Goal: Task Accomplishment & Management: Complete application form

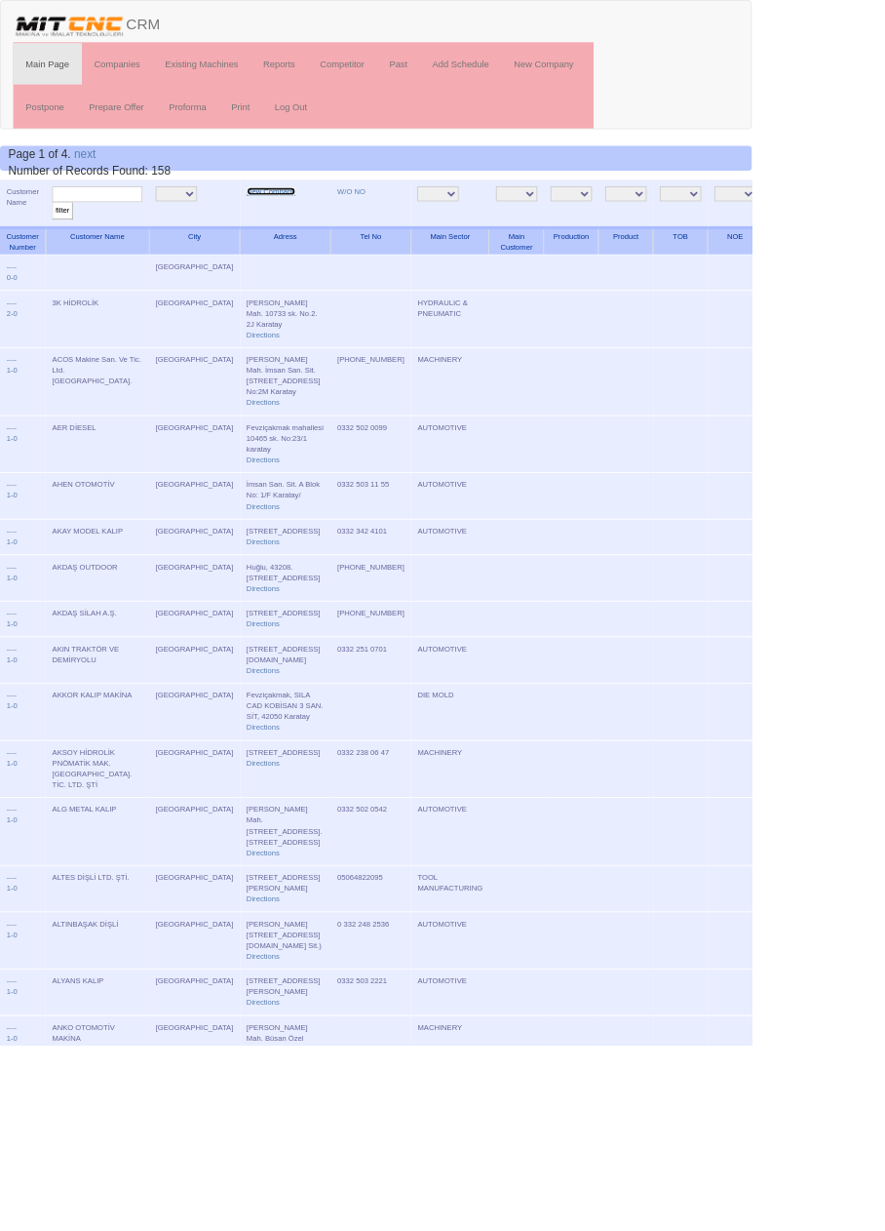
click at [291, 225] on link "New Company" at bounding box center [320, 225] width 58 height 10
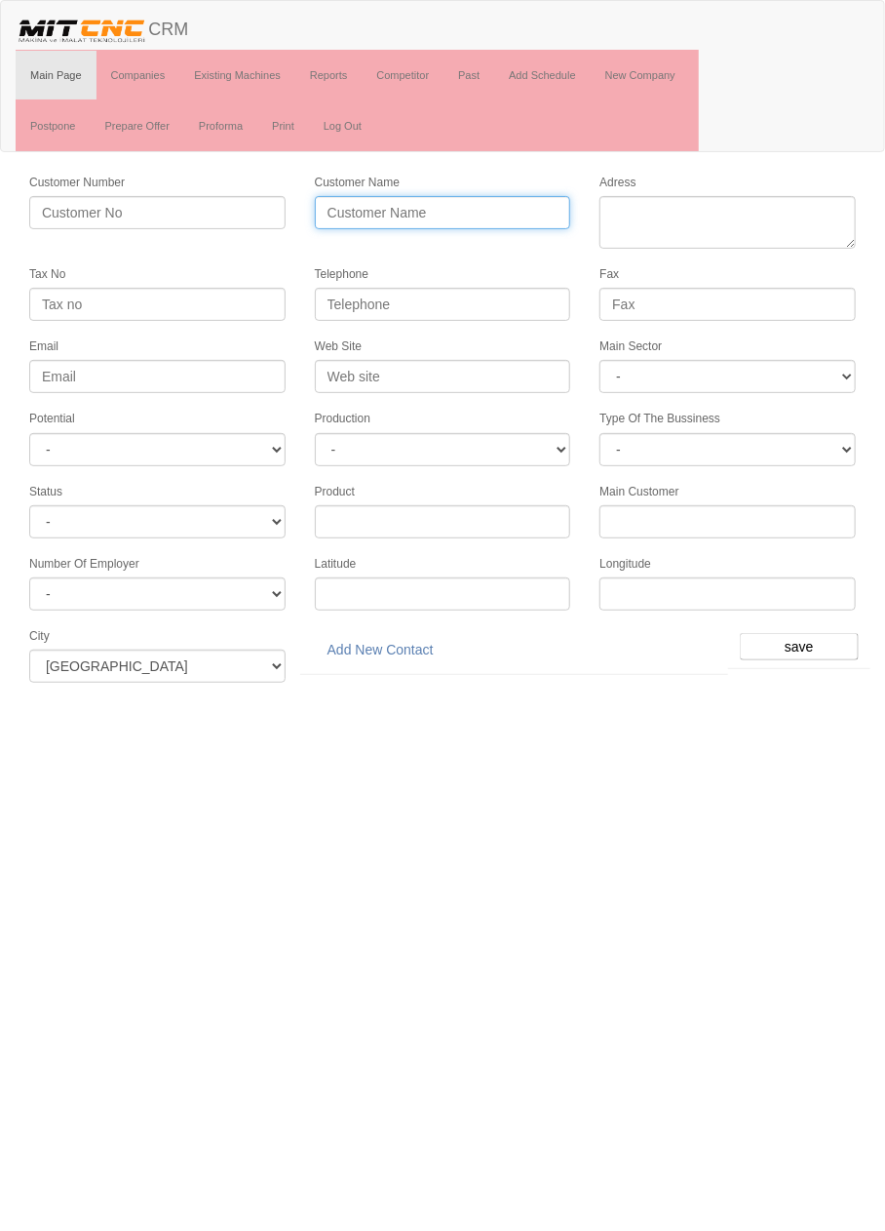
click at [426, 208] on input "Customer Name" at bounding box center [443, 212] width 256 height 33
click at [479, 211] on input "Customer Name" at bounding box center [443, 212] width 256 height 33
type input "UNWOL OTOMOTİV"
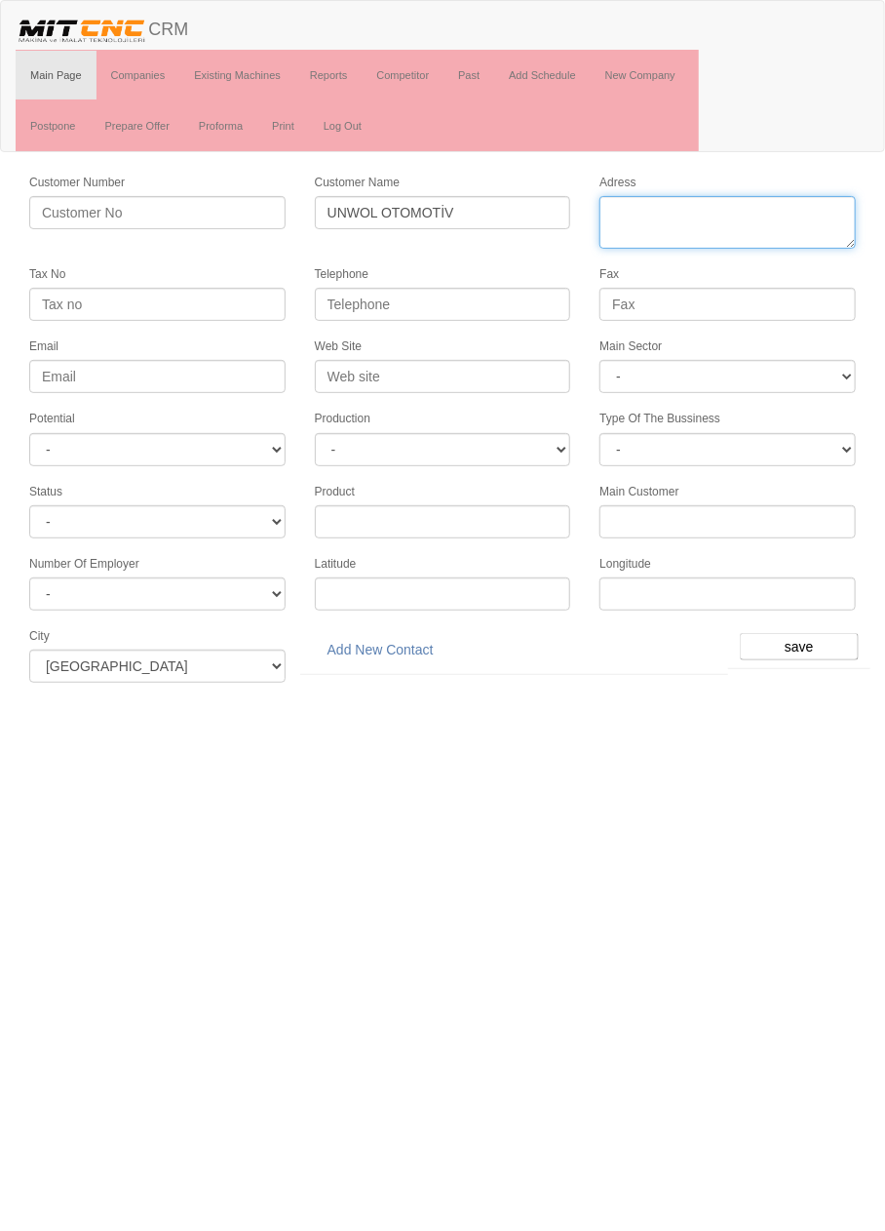
click at [787, 214] on textarea "Adress" at bounding box center [728, 222] width 256 height 53
paste textarea "Konya Organize Sanayi Bölgesi [STREET_ADDRESS]"
type textarea "Konya Organize Sanayi Bölgesi Büyükkayacık Mahallesi Yaylacık Caddesi Güneştepe…"
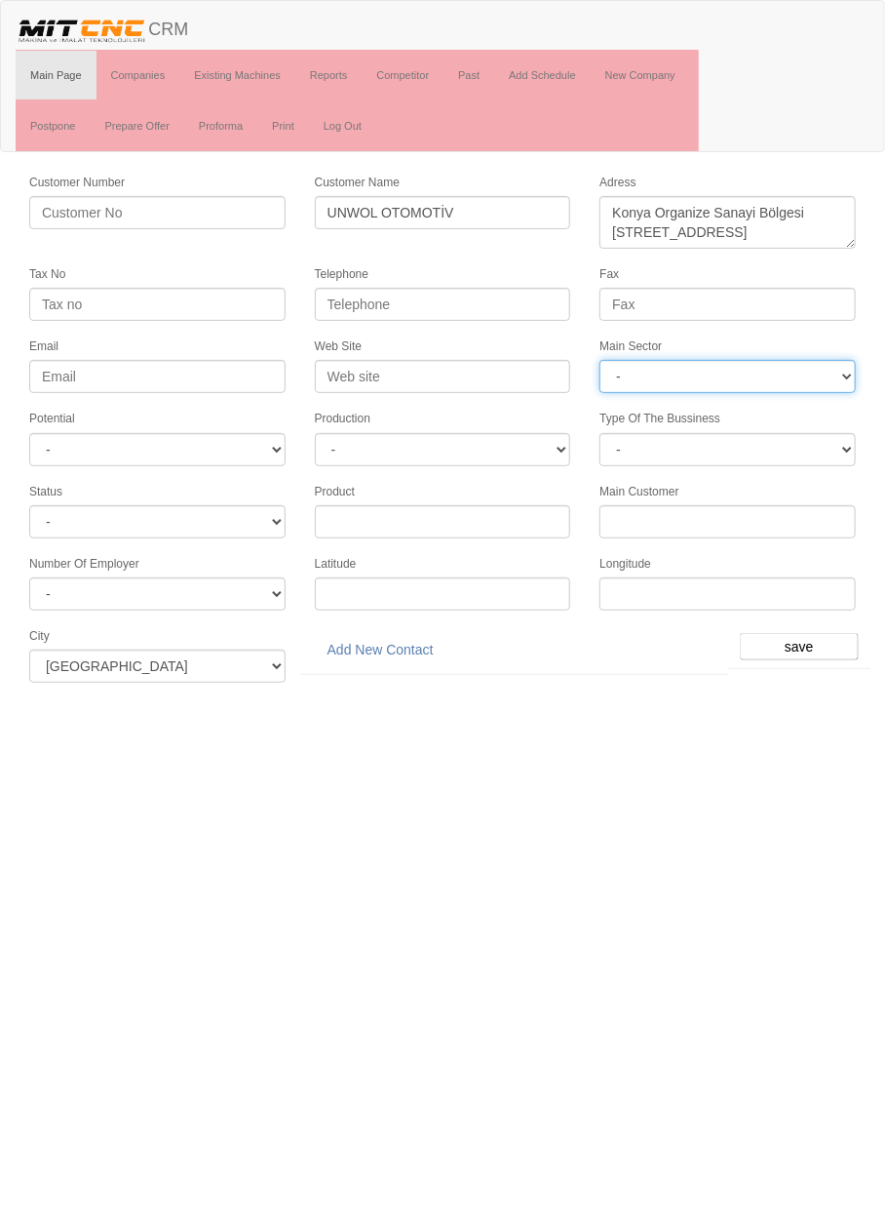
click at [697, 362] on select "- DIE MOLD MACHINERY DEFENCE ELECTRICAL COMPONENTS MEDICAL TOOL MANUFACTURING J…" at bounding box center [728, 376] width 256 height 33
click at [748, 373] on select "- DIE MOLD MACHINERY DEFENCE ELECTRICAL COMPONENTS MEDICAL TOOL MANUFACTURING J…" at bounding box center [728, 376] width 256 height 33
select select "370"
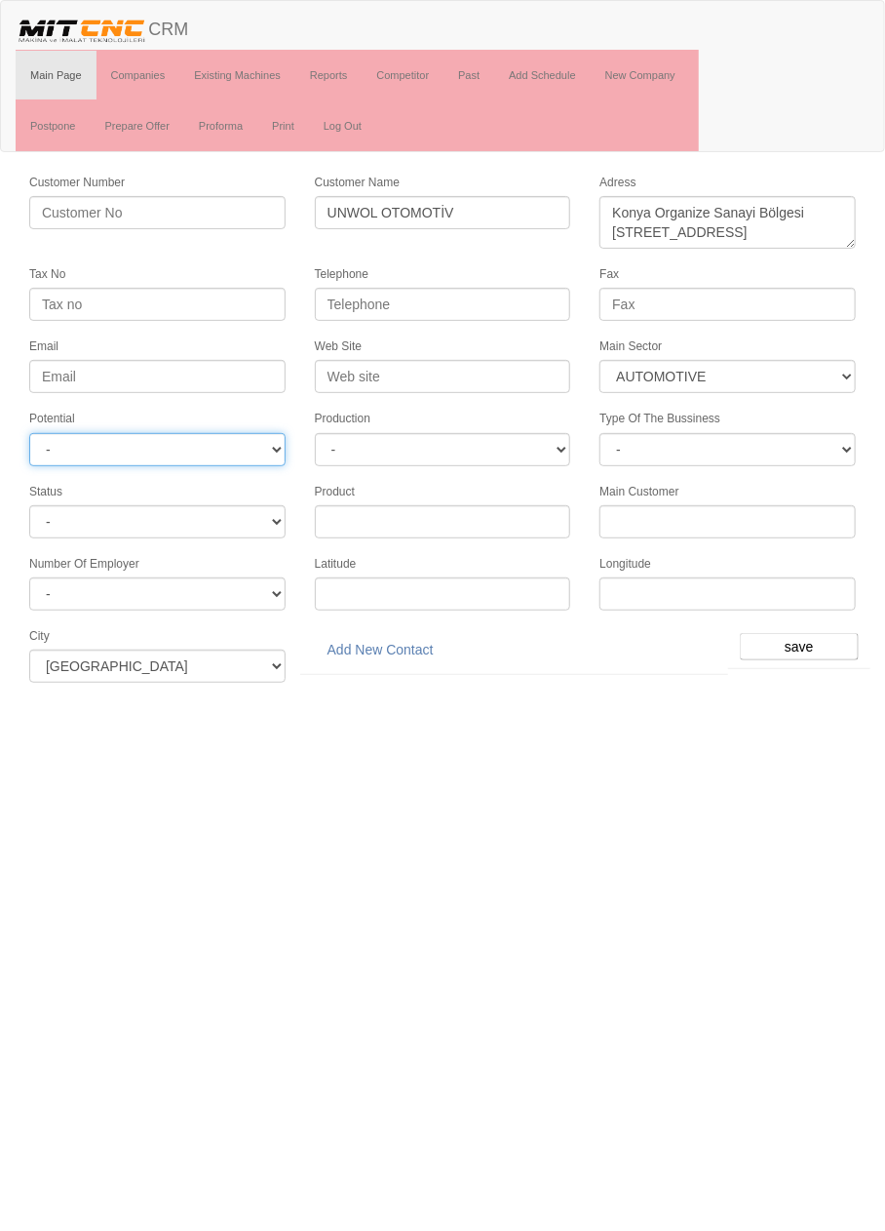
click at [218, 443] on select "- A1 A2 A3 B1 B2 B3 C1 C2 C3" at bounding box center [157, 449] width 256 height 33
select select "6"
click at [807, 641] on input "save" at bounding box center [799, 646] width 119 height 27
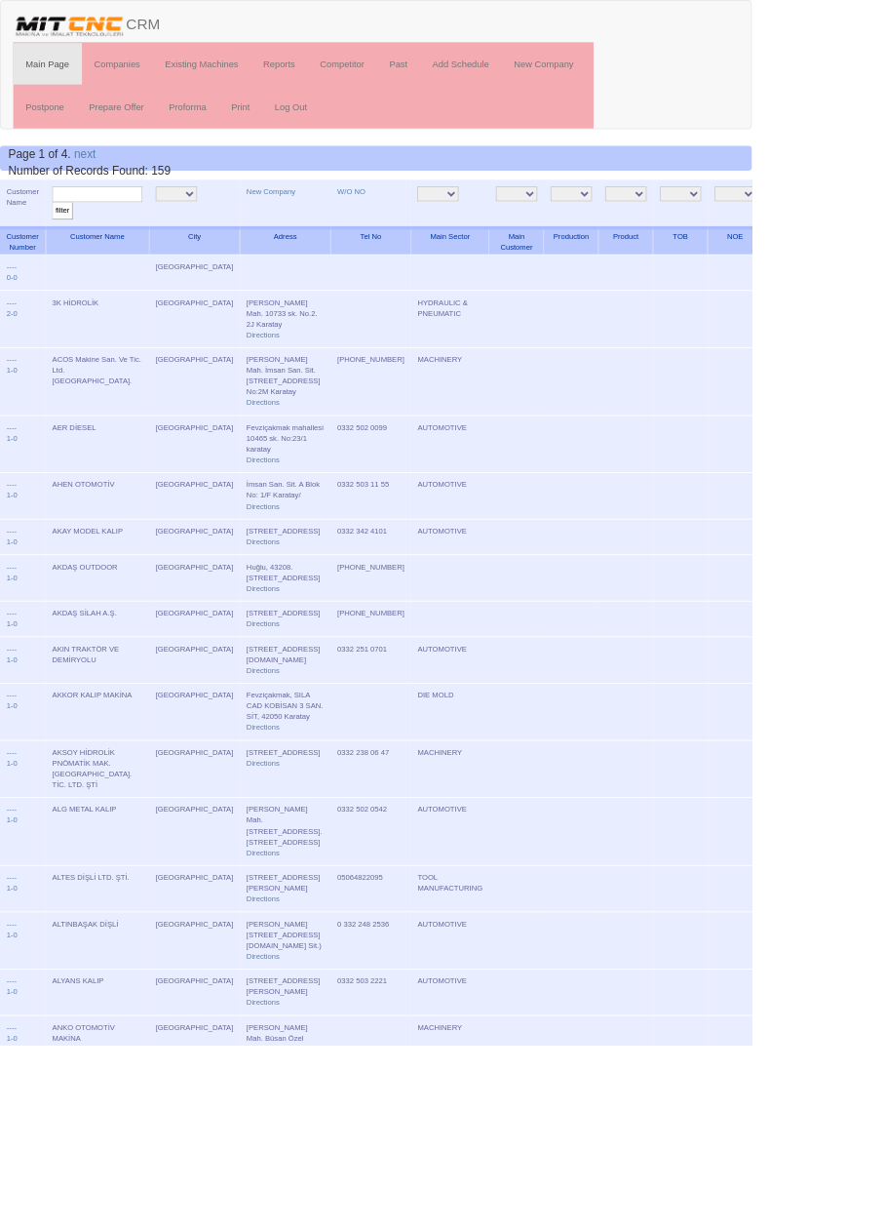
click at [116, 225] on input "text" at bounding box center [114, 228] width 106 height 19
type input "Unwol"
click at [61, 238] on input "filter" at bounding box center [73, 248] width 24 height 20
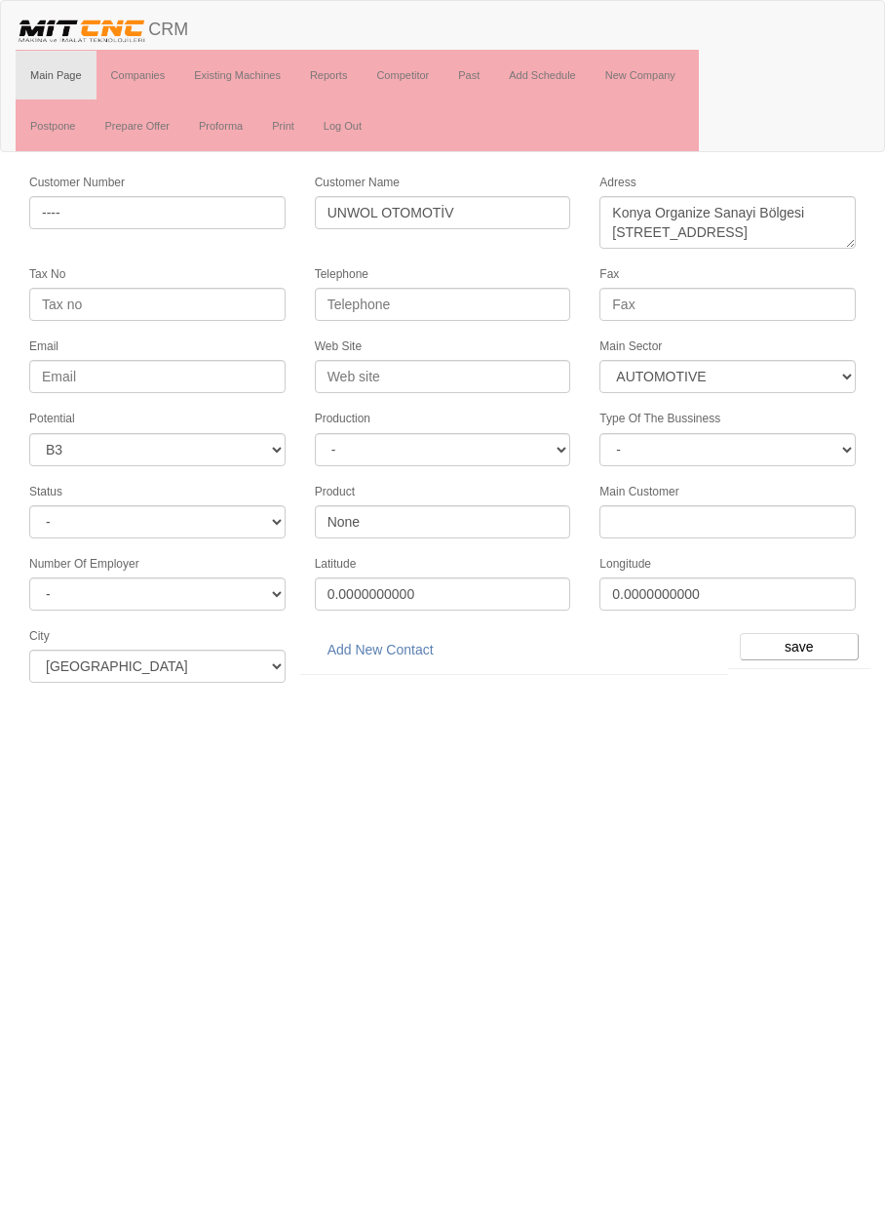
select select "370"
select select "6"
click at [522, 301] on input "Telephone" at bounding box center [443, 304] width 256 height 33
paste input "90 332 233 42 67"
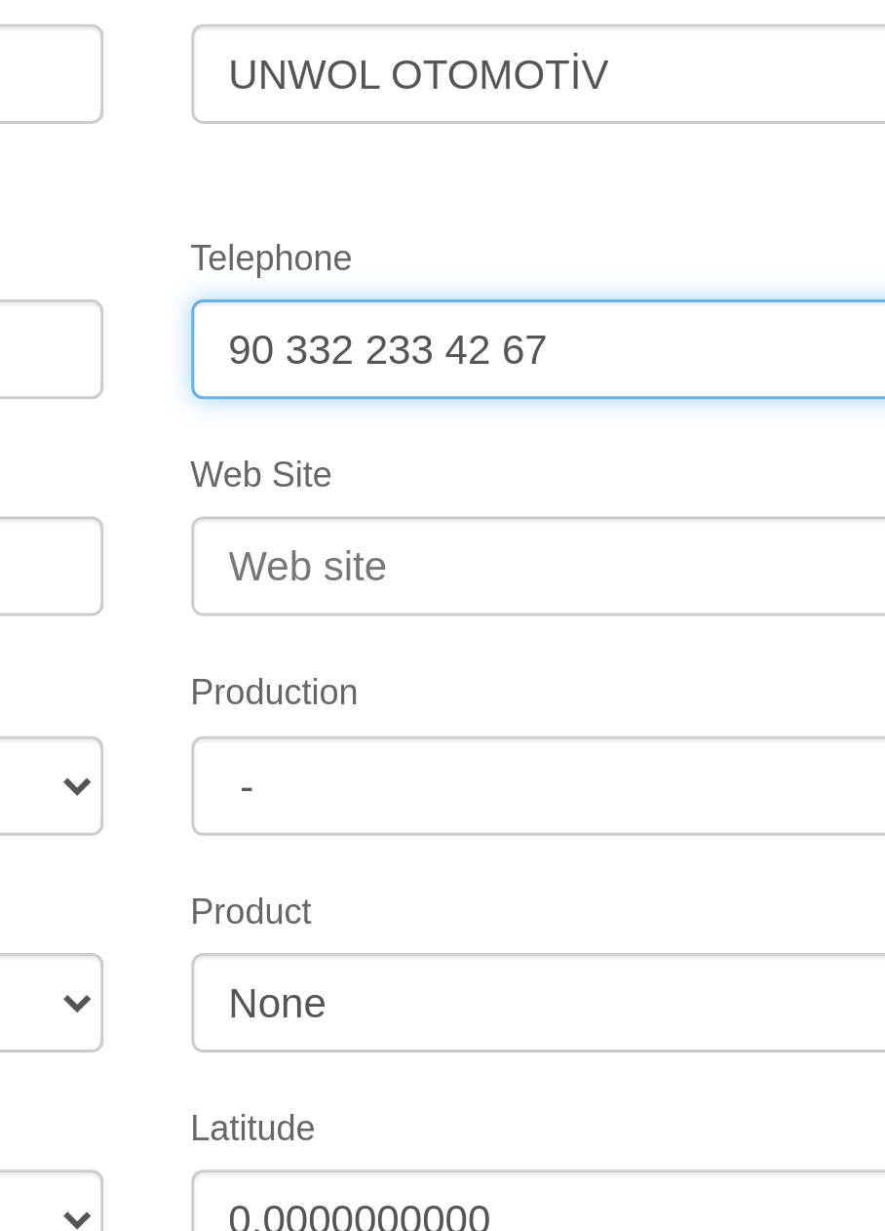
click at [418, 300] on input "90 332 233 42 67" at bounding box center [443, 304] width 256 height 33
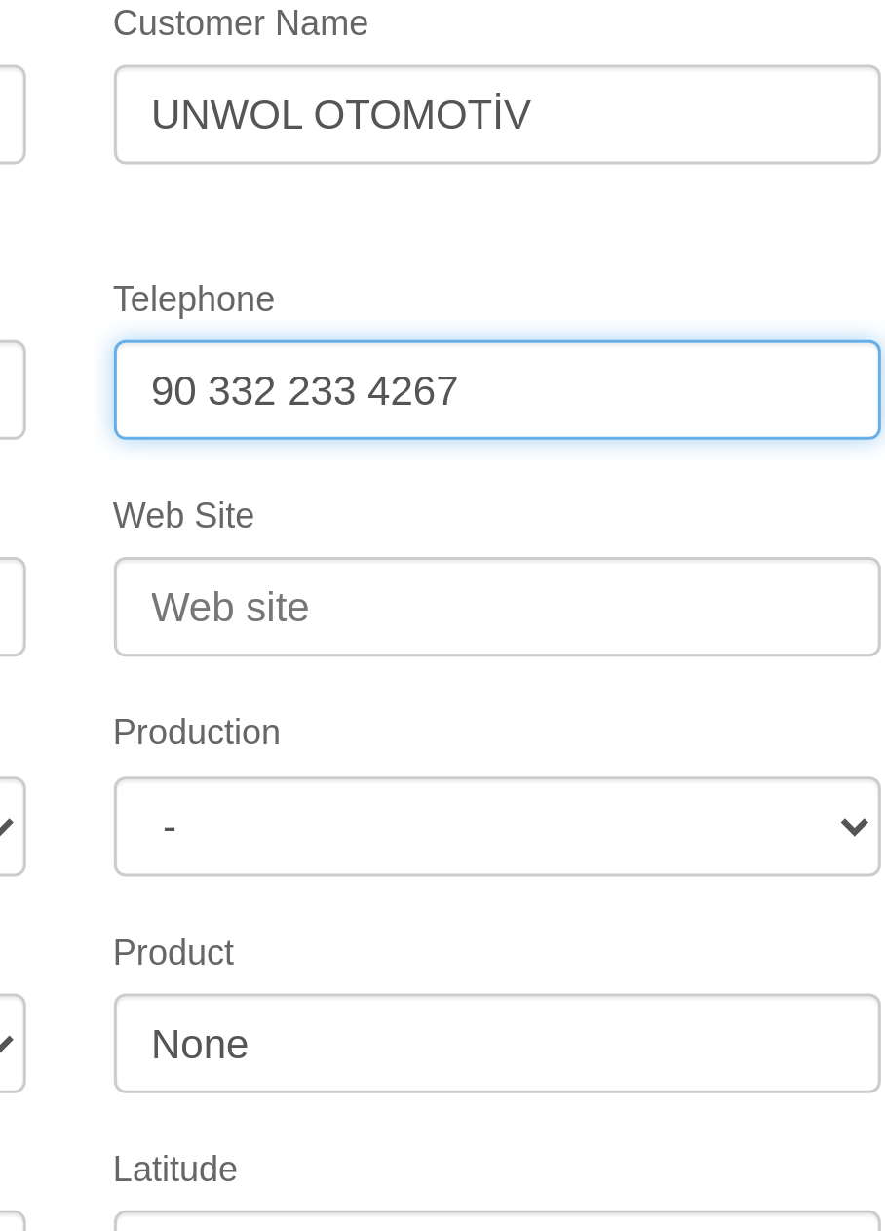
click at [348, 301] on input "90 332 233 4267" at bounding box center [443, 304] width 256 height 33
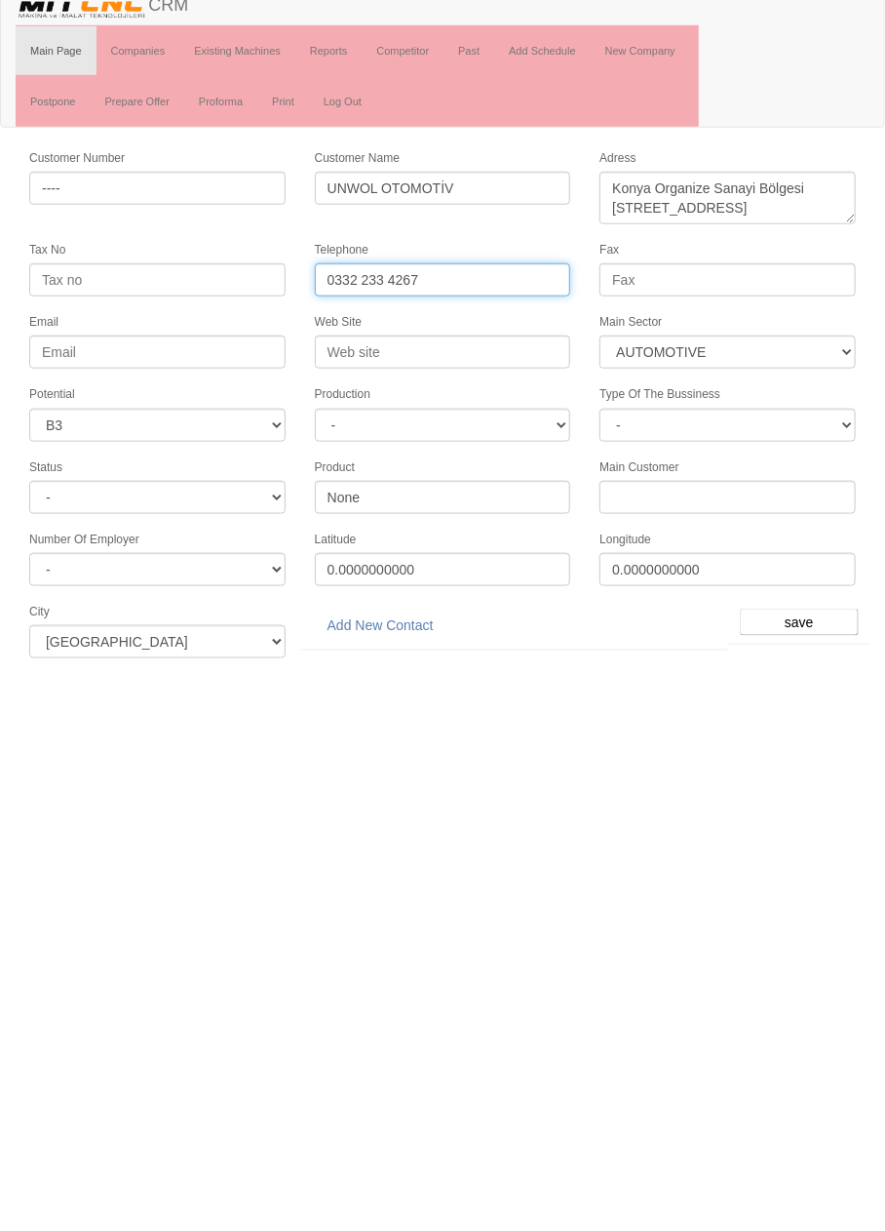
type input "0332 233 4267"
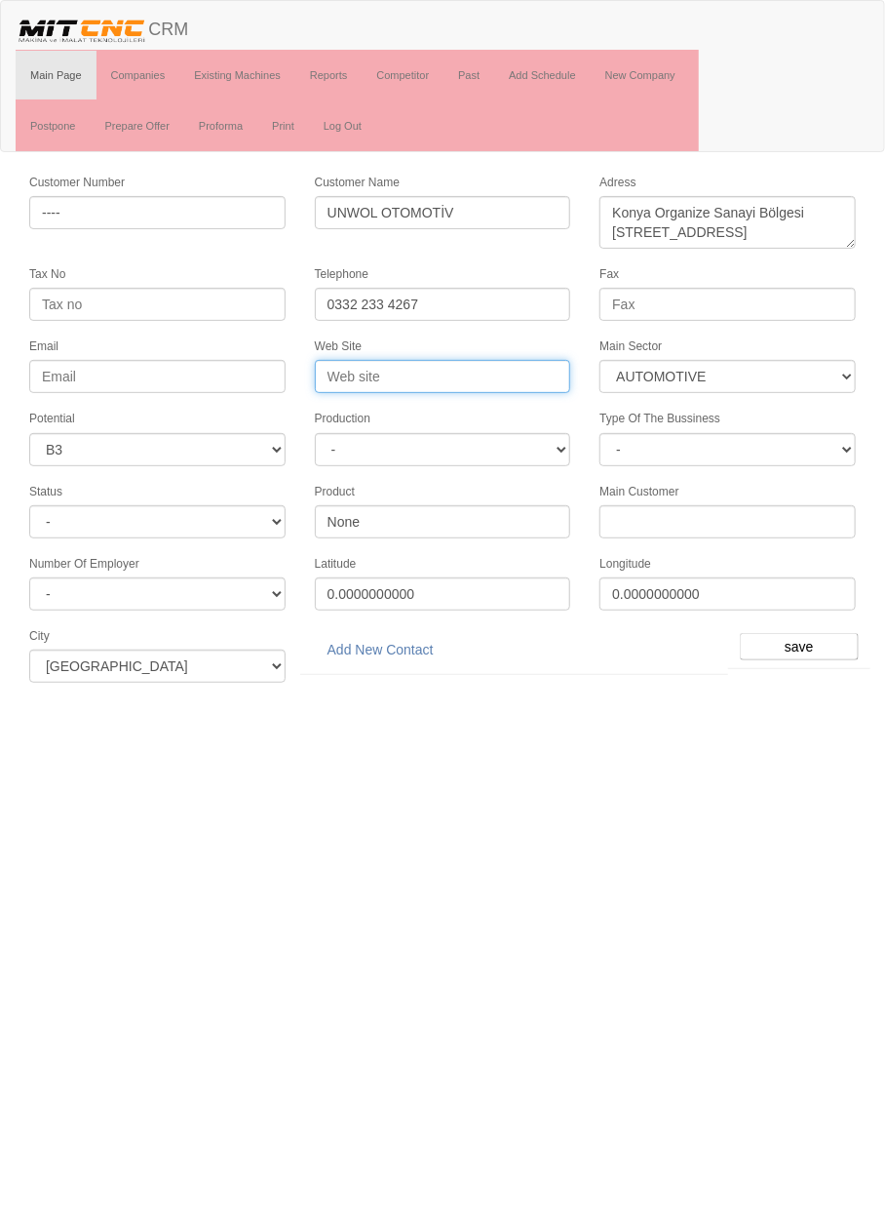
click at [457, 367] on input "Web Site" at bounding box center [443, 376] width 256 height 33
type input "W"
type input "www.unwol.com.tr"
click at [811, 633] on input "save" at bounding box center [799, 646] width 119 height 27
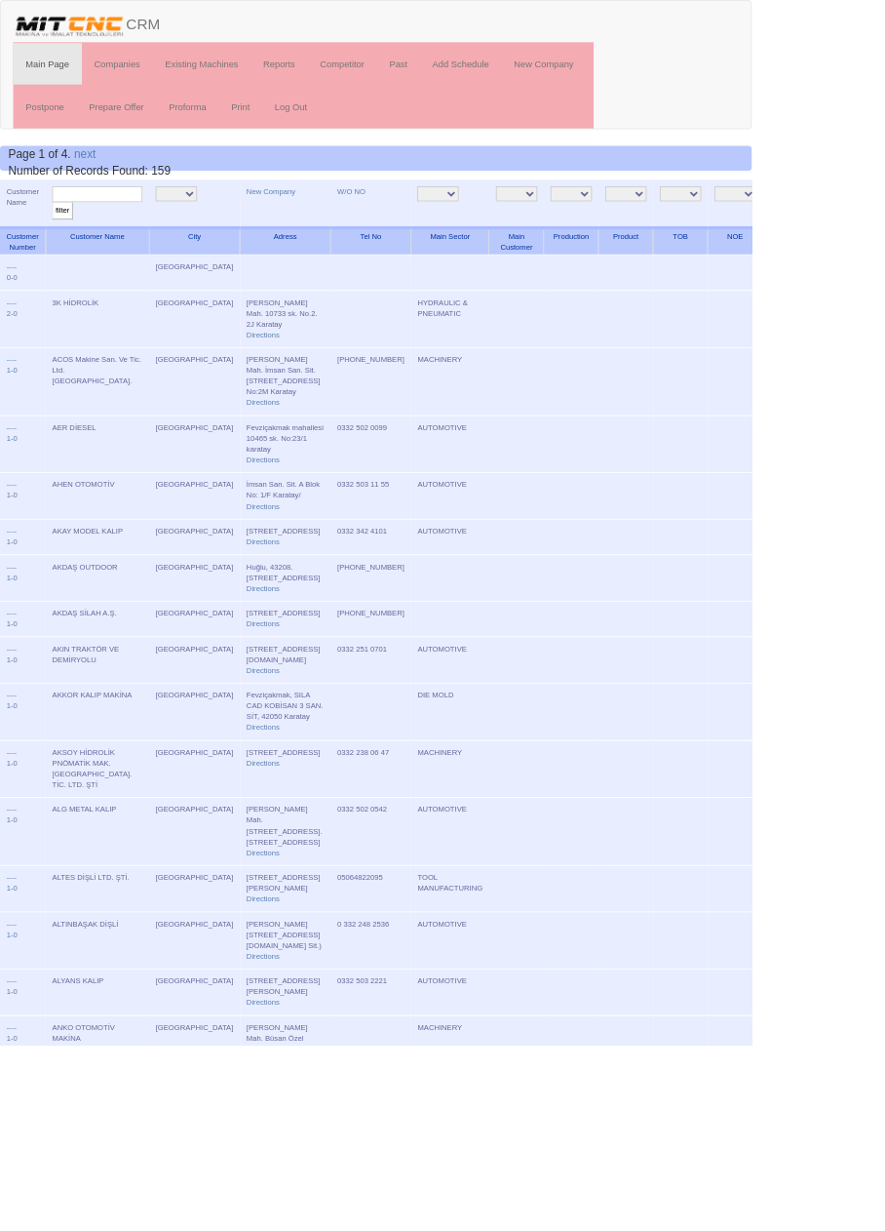
click at [148, 228] on input "text" at bounding box center [114, 228] width 106 height 19
type input "unwol"
click at [61, 238] on input "filter" at bounding box center [73, 248] width 24 height 20
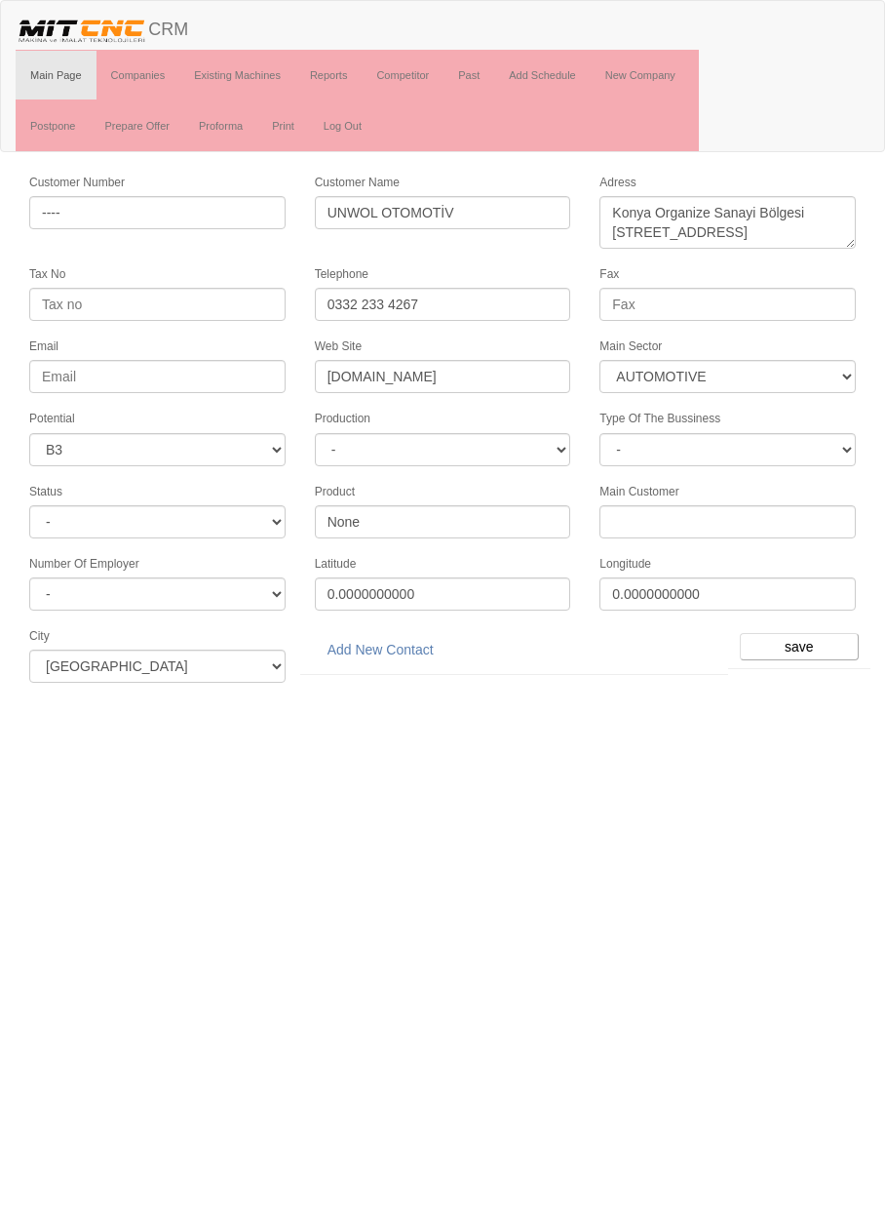
select select "370"
select select "6"
click at [393, 639] on link "Add New Contact" at bounding box center [381, 649] width 132 height 33
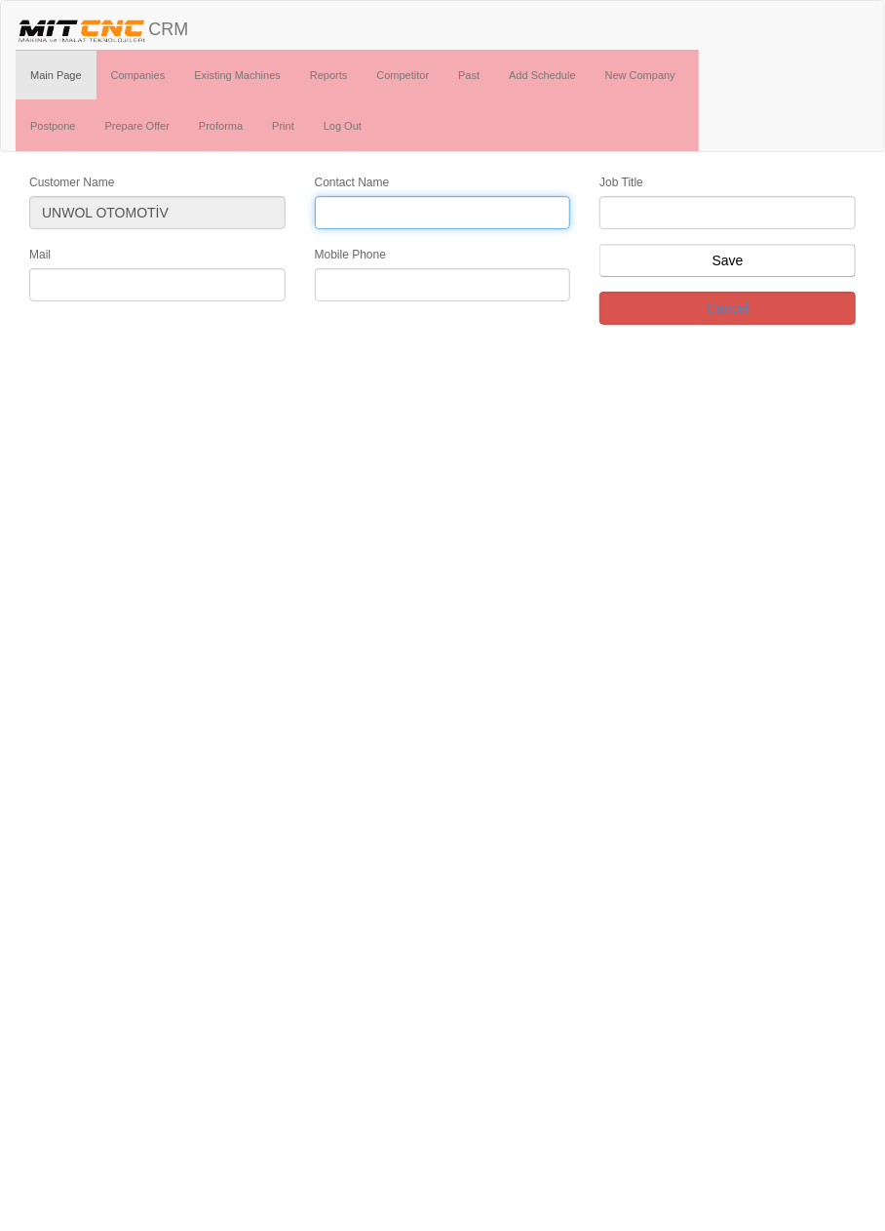
click at [463, 209] on input "Contact Name" at bounding box center [443, 212] width 256 height 33
type input "Erca"
click at [466, 210] on input "Contact Name" at bounding box center [443, 212] width 256 height 33
type input "Emre kahya"
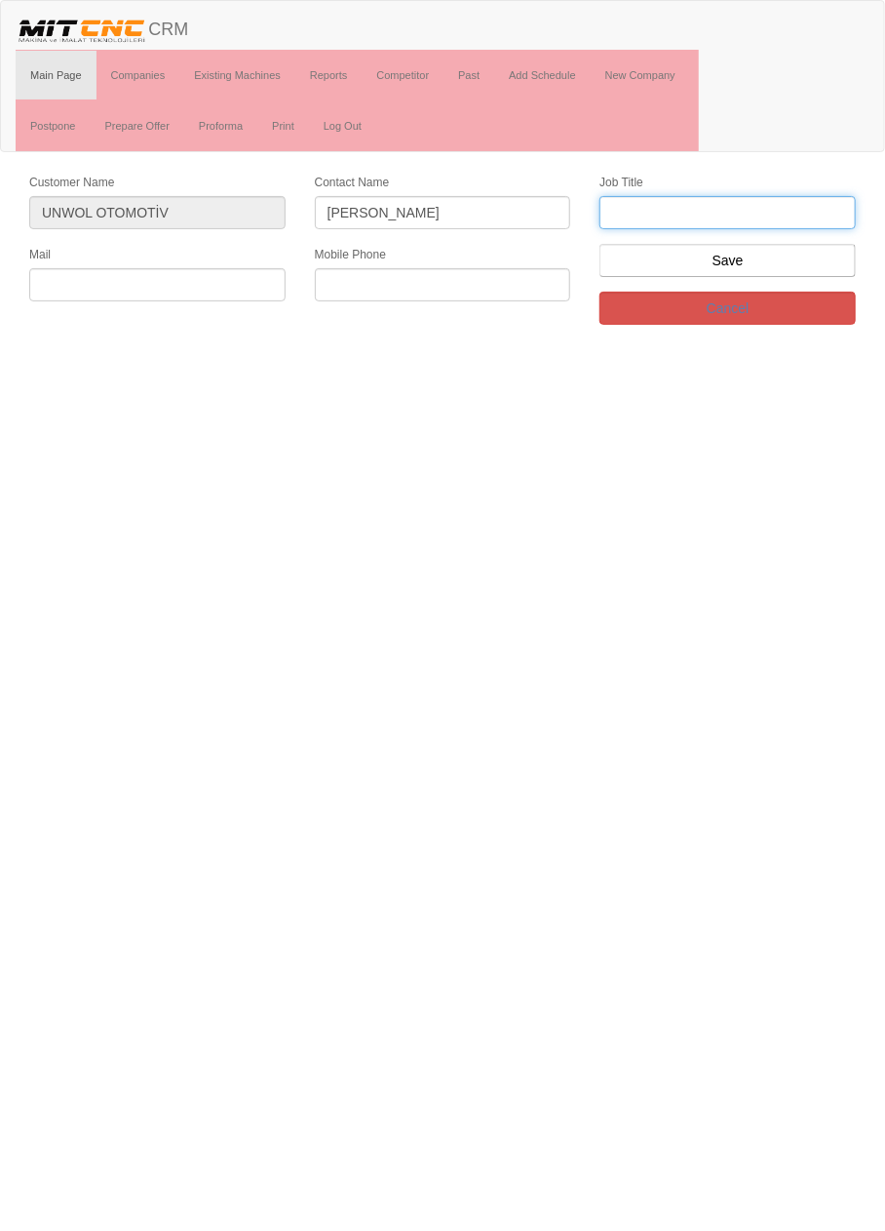
click at [757, 211] on input "text" at bounding box center [728, 212] width 256 height 33
type input "satış yöneticisi"
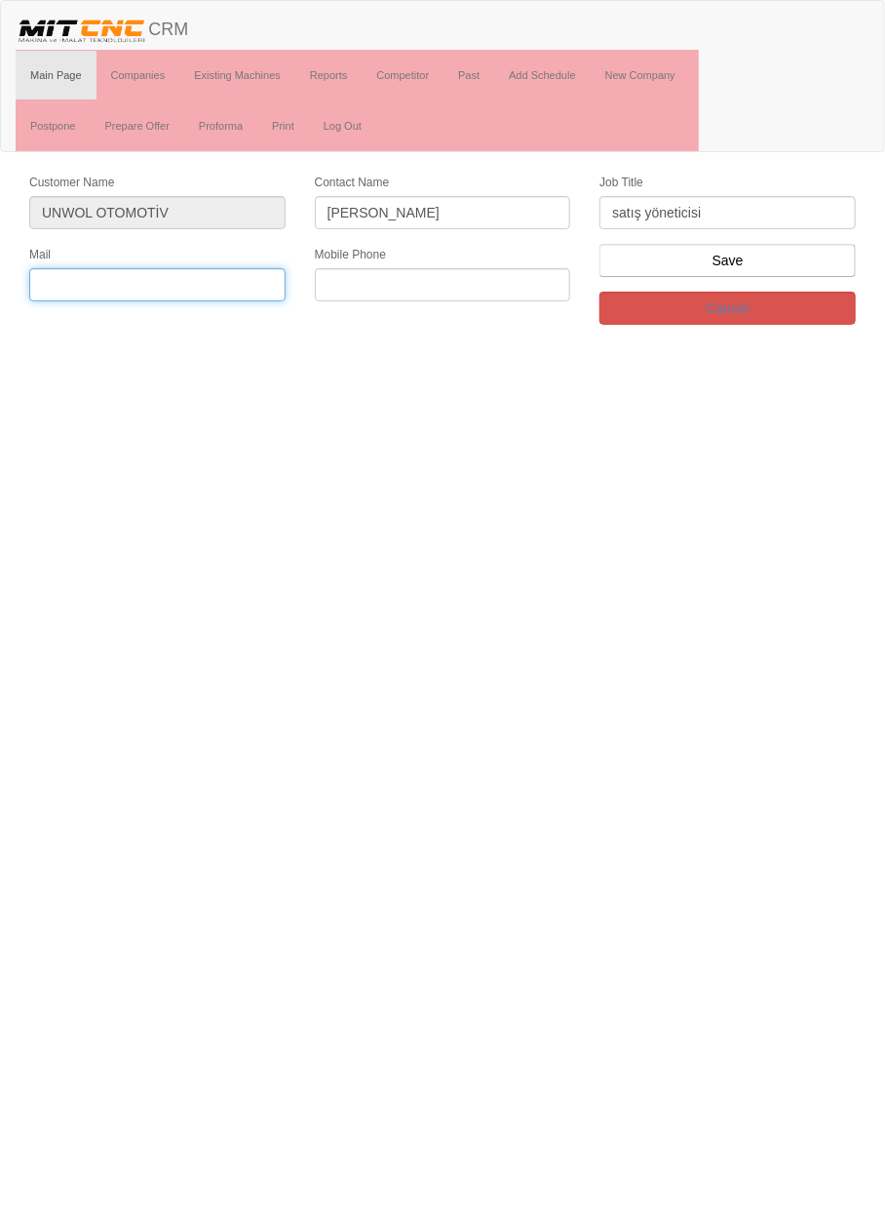
click at [226, 281] on input "text" at bounding box center [157, 284] width 256 height 33
click at [220, 289] on input "ekahya@unwol" at bounding box center [157, 284] width 256 height 33
type input "[EMAIL_ADDRESS][DOMAIN_NAME]"
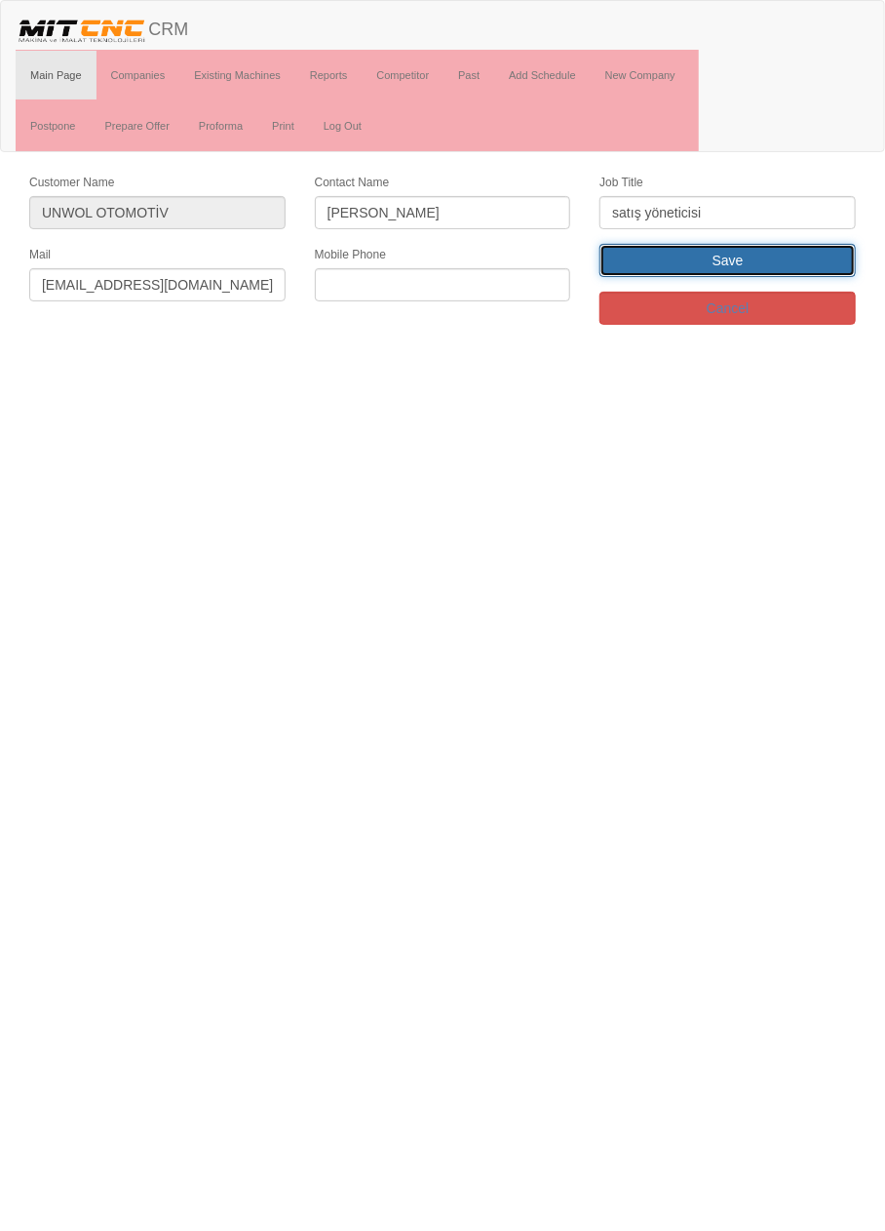
click at [796, 246] on input "Save" at bounding box center [728, 260] width 256 height 33
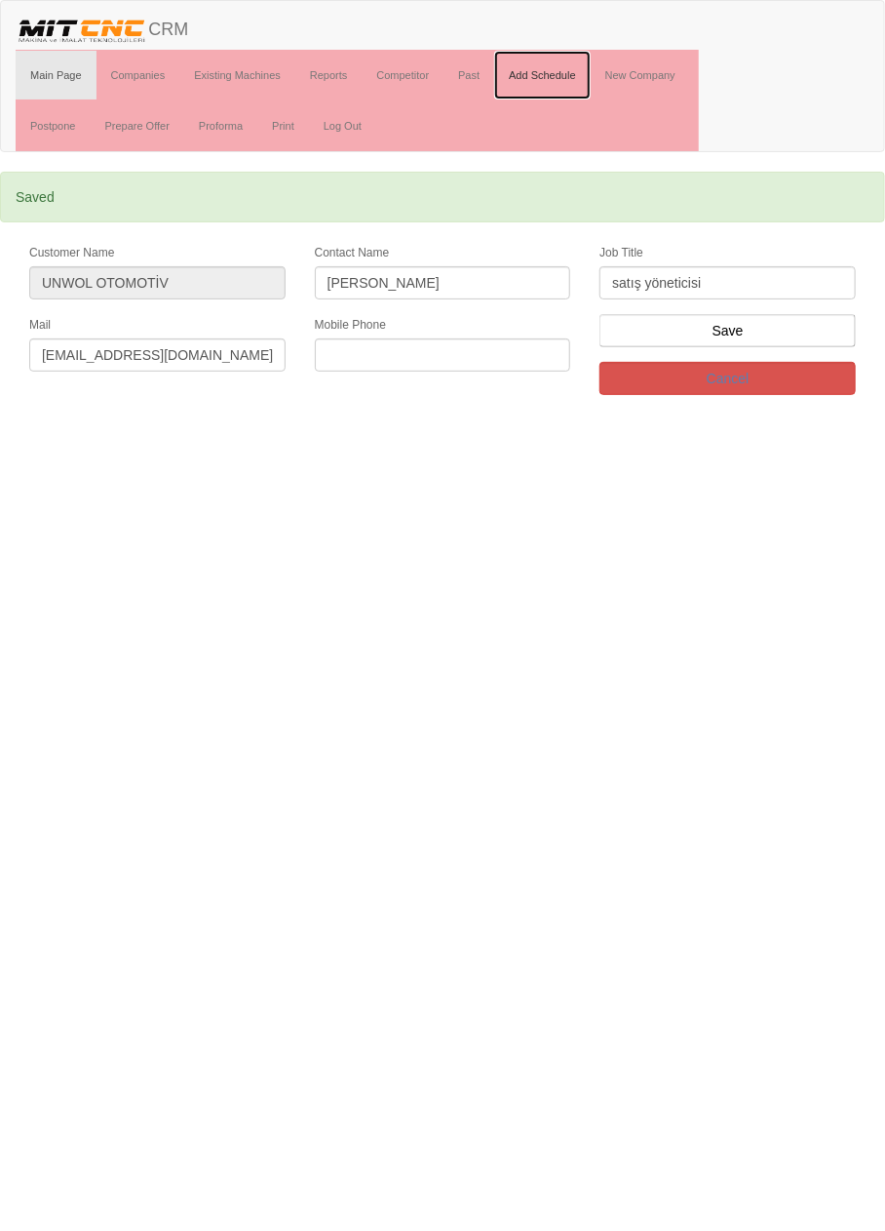
click at [569, 72] on link "Add Schedule" at bounding box center [542, 75] width 97 height 49
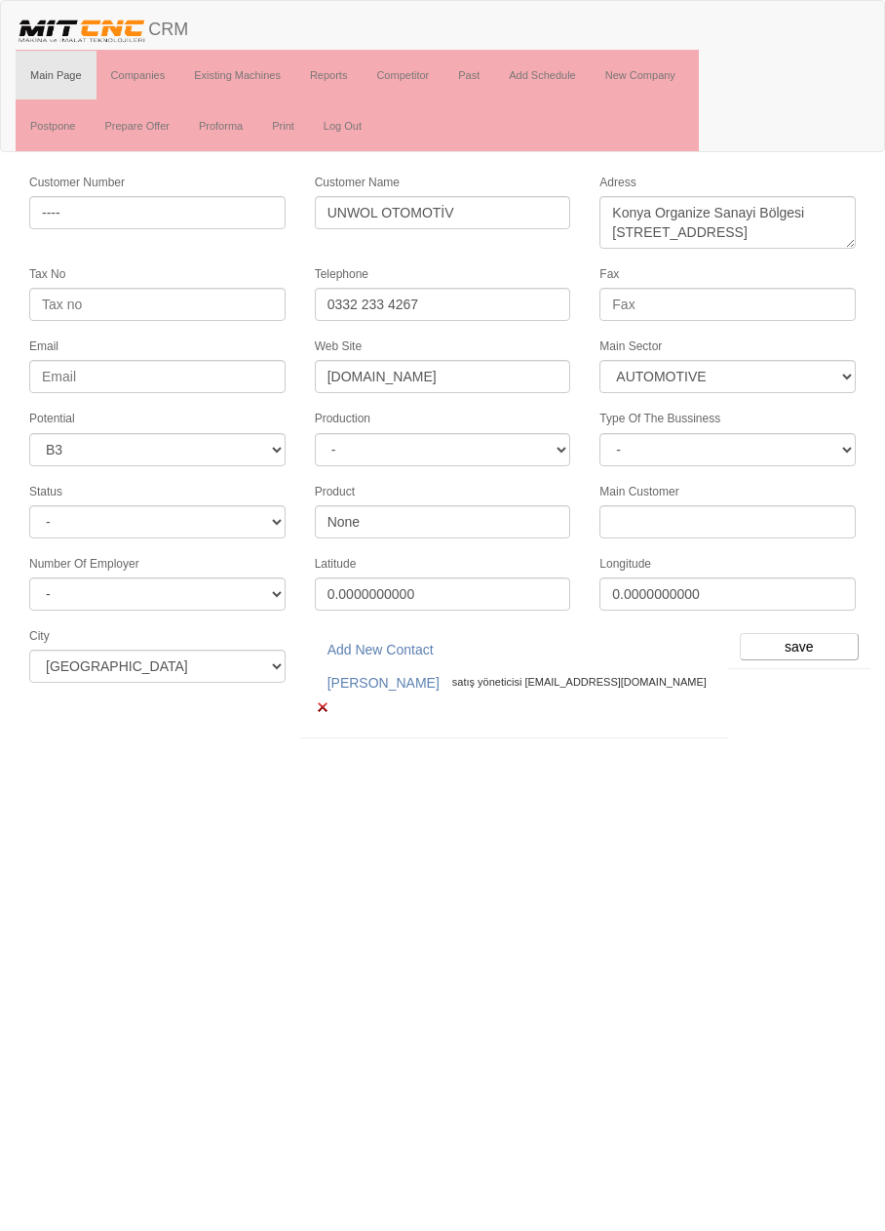
select select "370"
select select "6"
click at [812, 641] on input "save" at bounding box center [799, 646] width 119 height 27
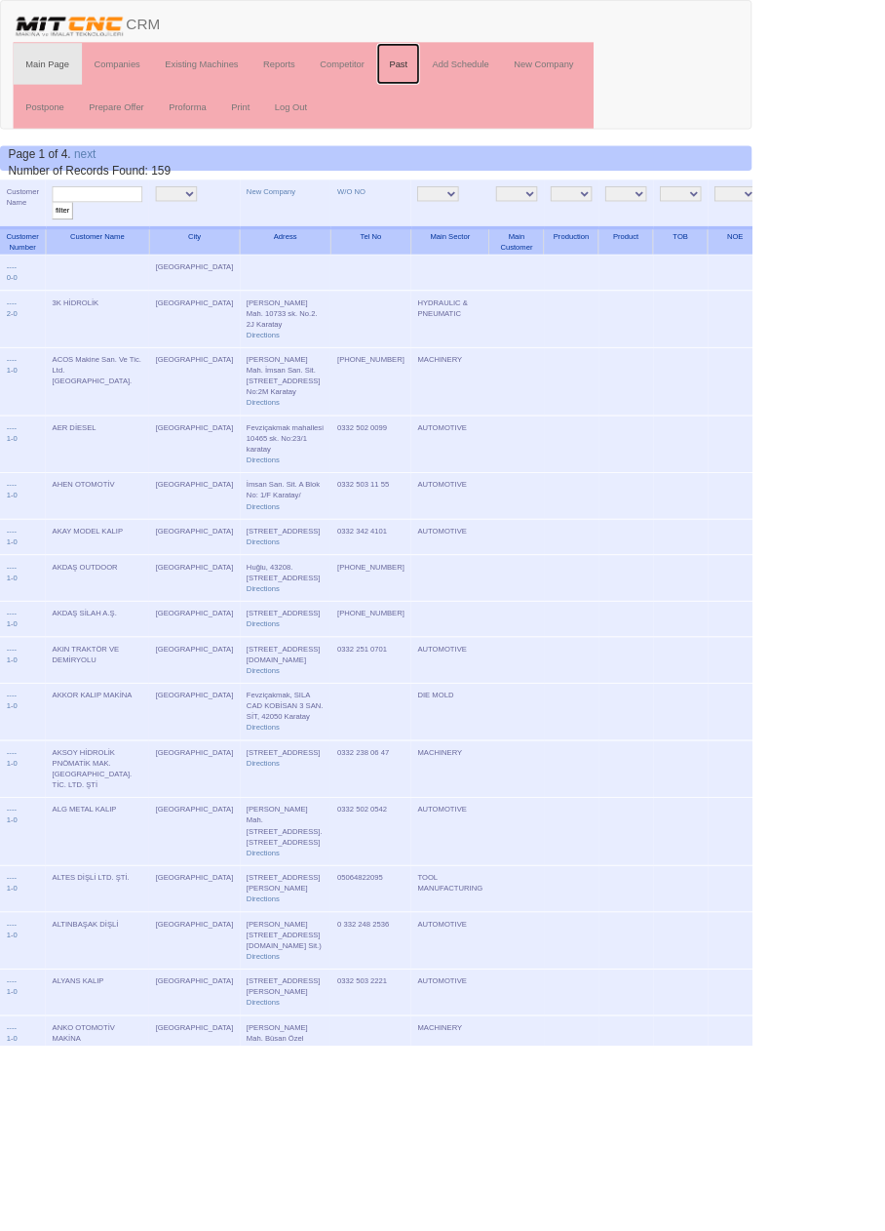
click at [475, 68] on link "Past" at bounding box center [469, 75] width 51 height 49
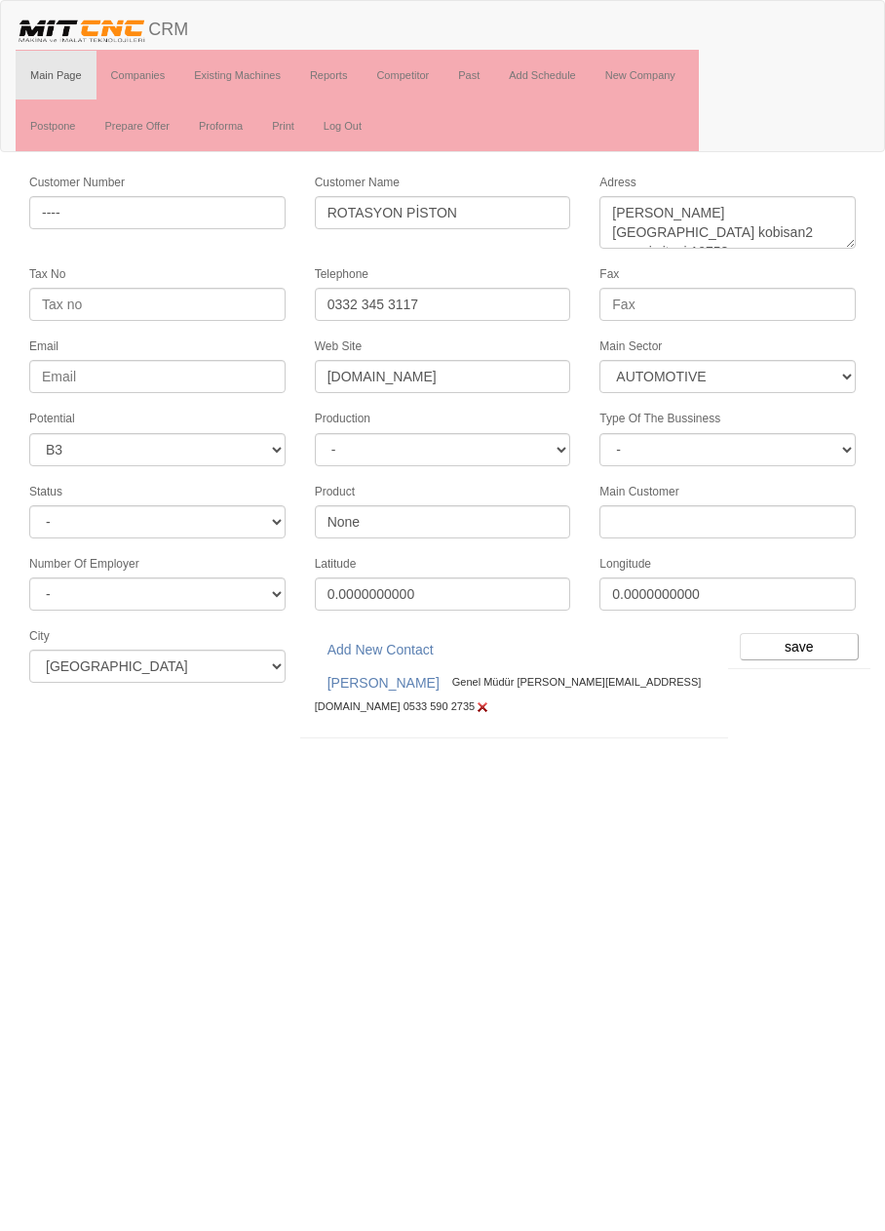
select select "370"
select select "6"
click at [807, 633] on input "save" at bounding box center [799, 646] width 119 height 27
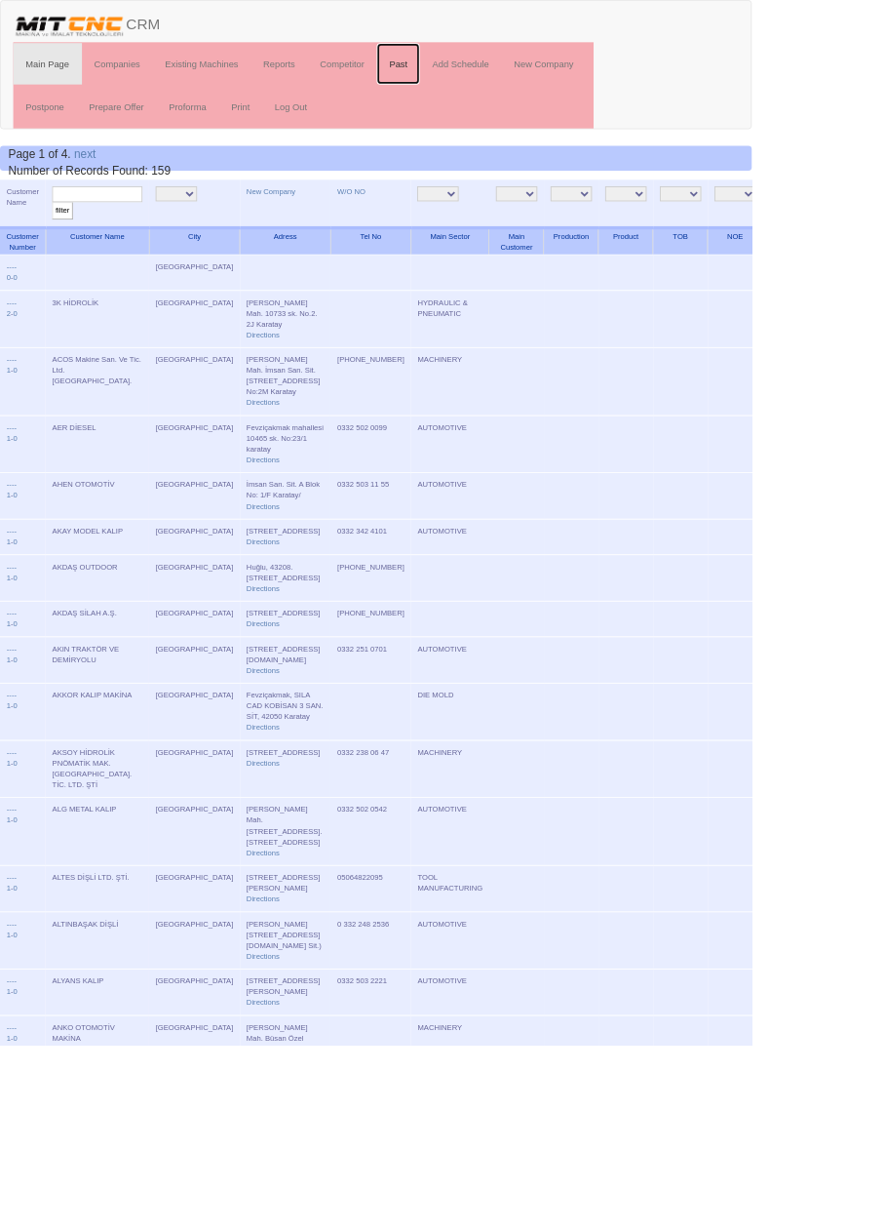
click at [478, 74] on link "Past" at bounding box center [469, 75] width 51 height 49
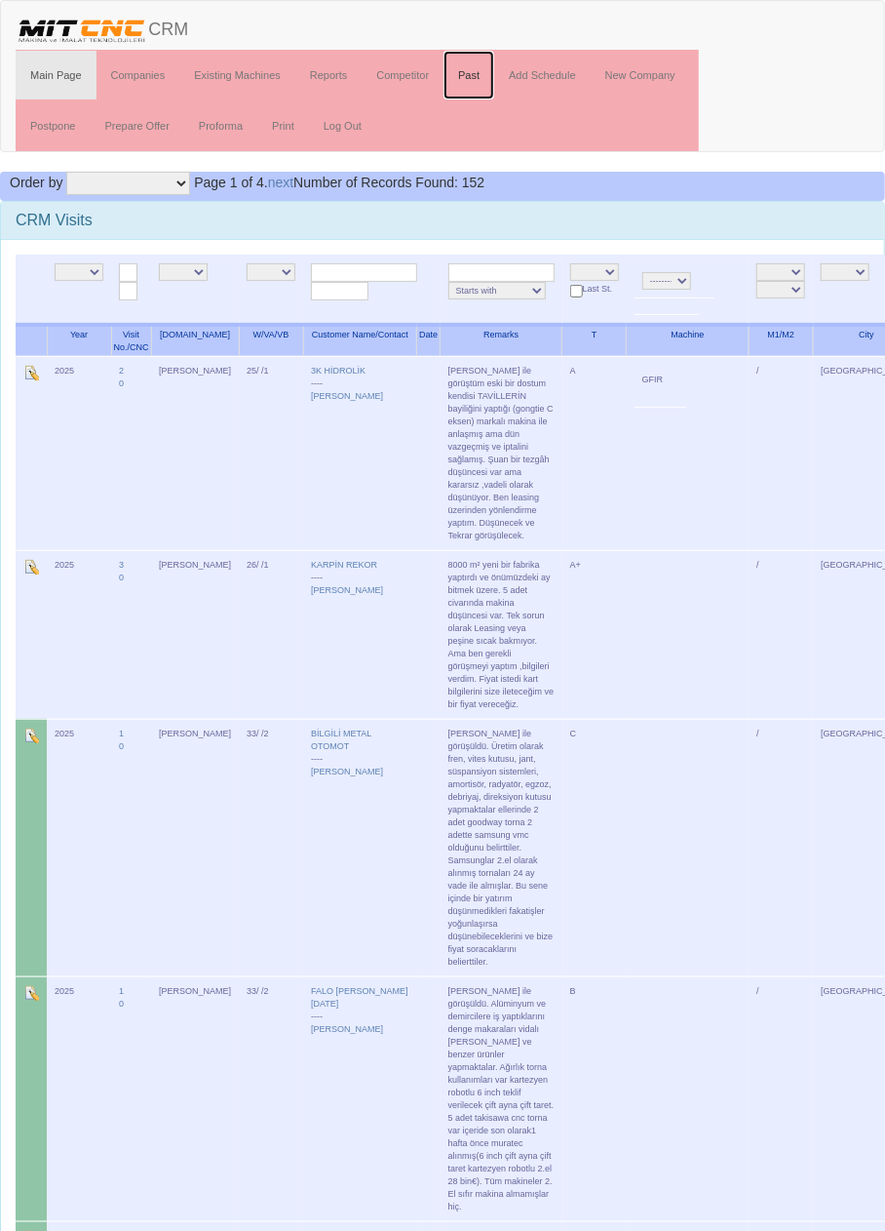
click at [469, 73] on link "Past" at bounding box center [469, 75] width 51 height 49
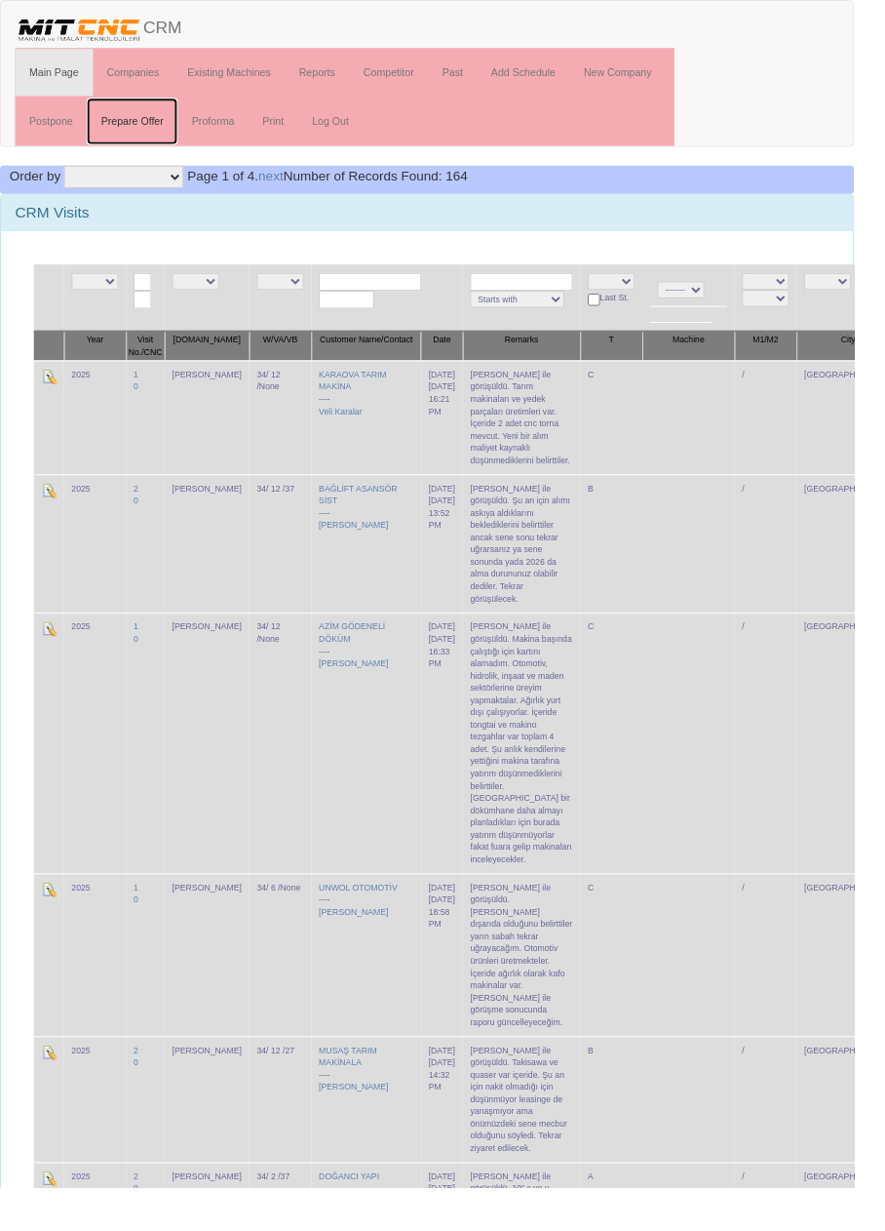
click at [139, 126] on link "Prepare Offer" at bounding box center [137, 125] width 94 height 49
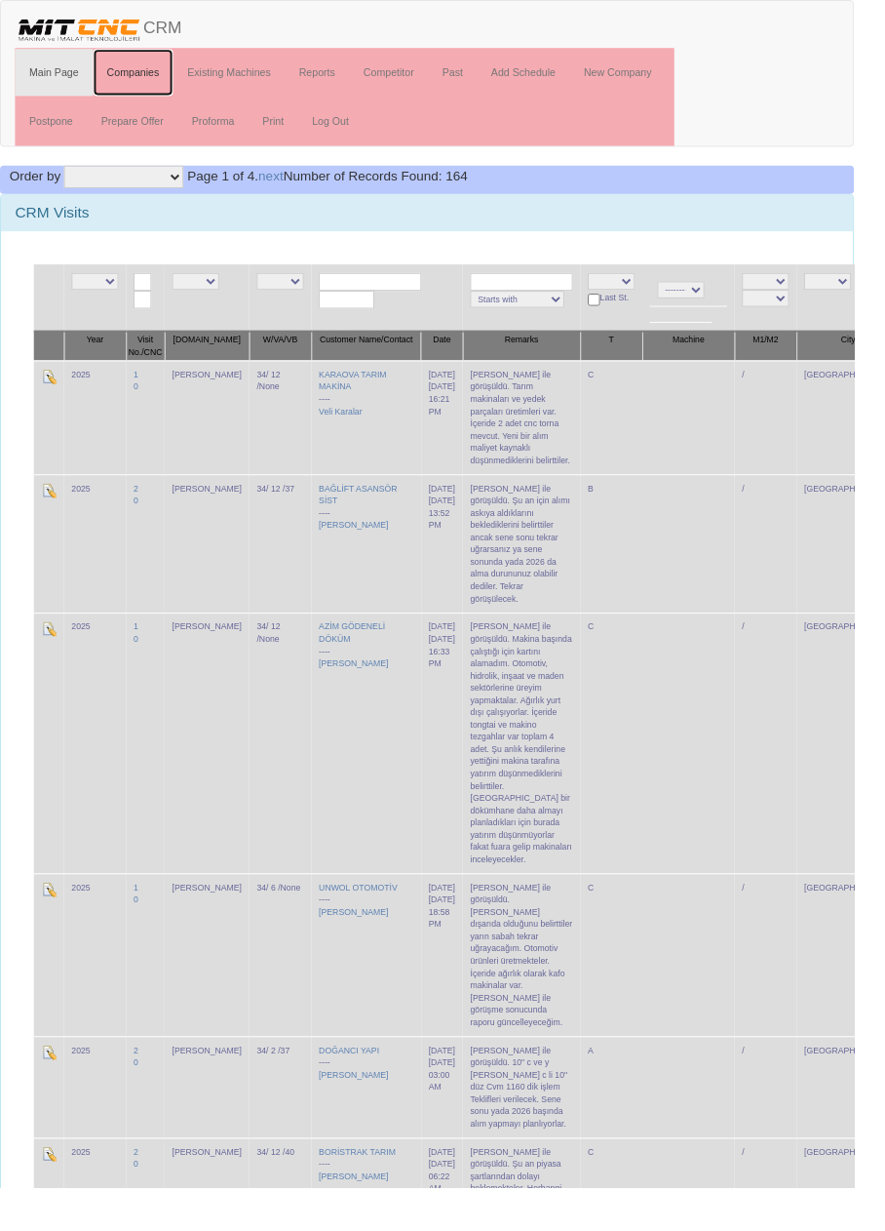
click at [154, 69] on link "Companies" at bounding box center [139, 75] width 84 height 49
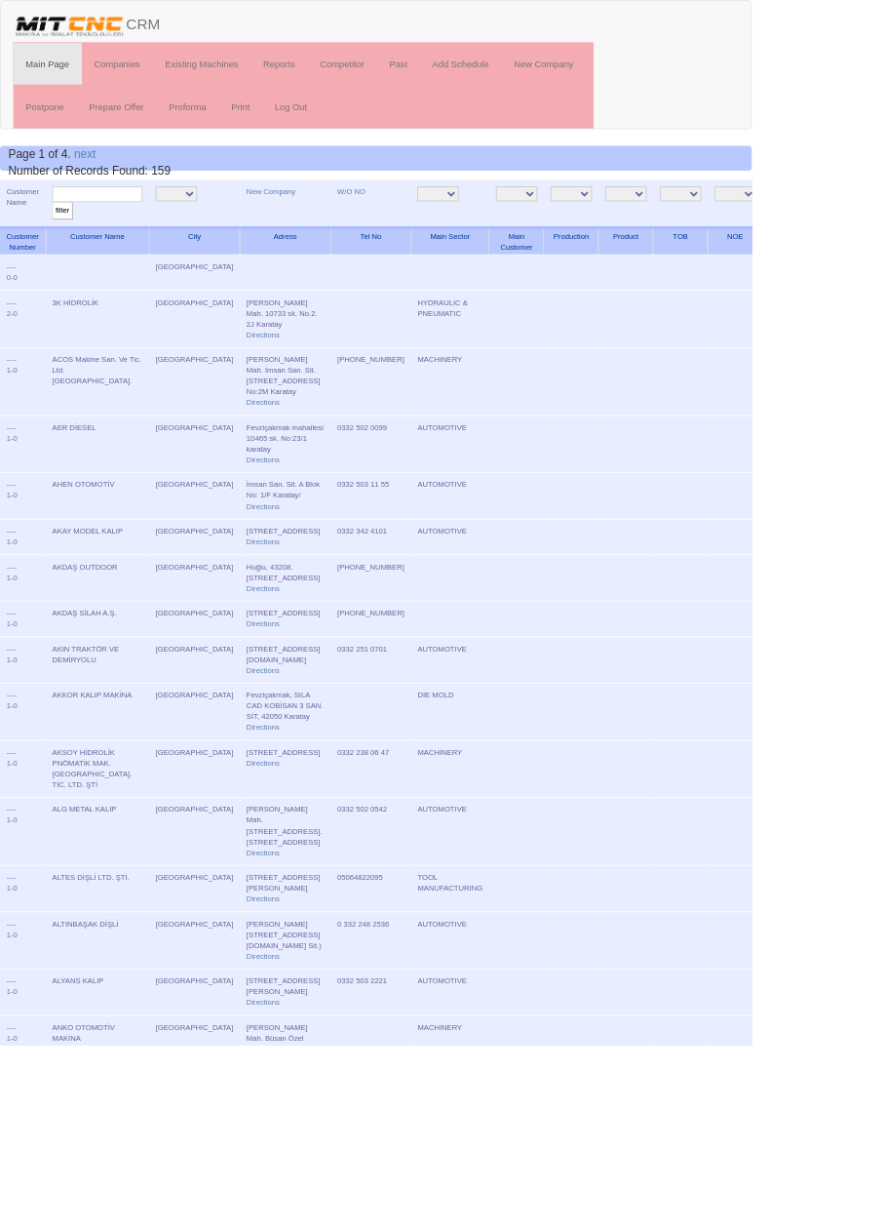
click at [133, 225] on input "text" at bounding box center [114, 228] width 106 height 19
click at [292, 223] on link "New Company" at bounding box center [320, 225] width 58 height 10
click at [129, 227] on input "text" at bounding box center [114, 228] width 106 height 19
type input "Bayka"
click at [61, 238] on input "filter" at bounding box center [73, 248] width 24 height 20
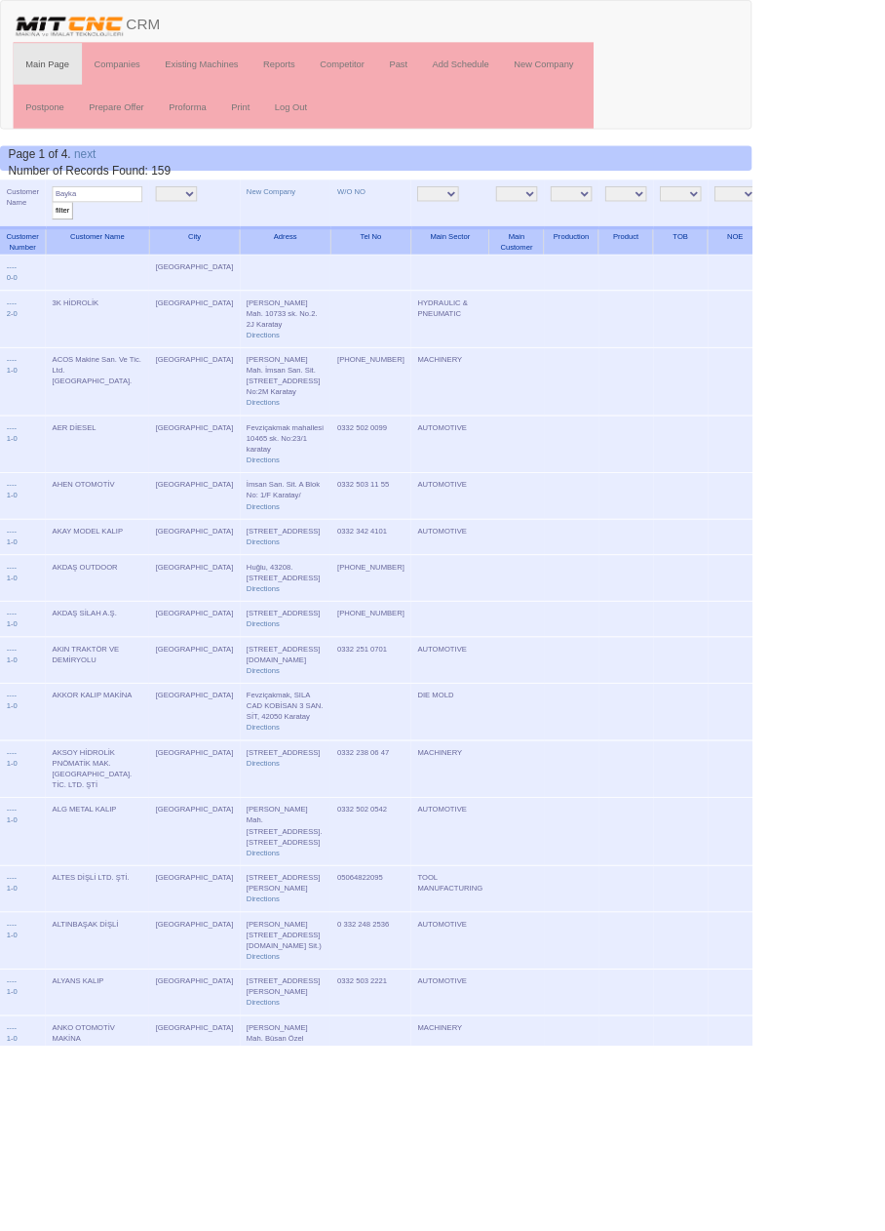
click at [61, 238] on input "filter" at bounding box center [73, 248] width 24 height 20
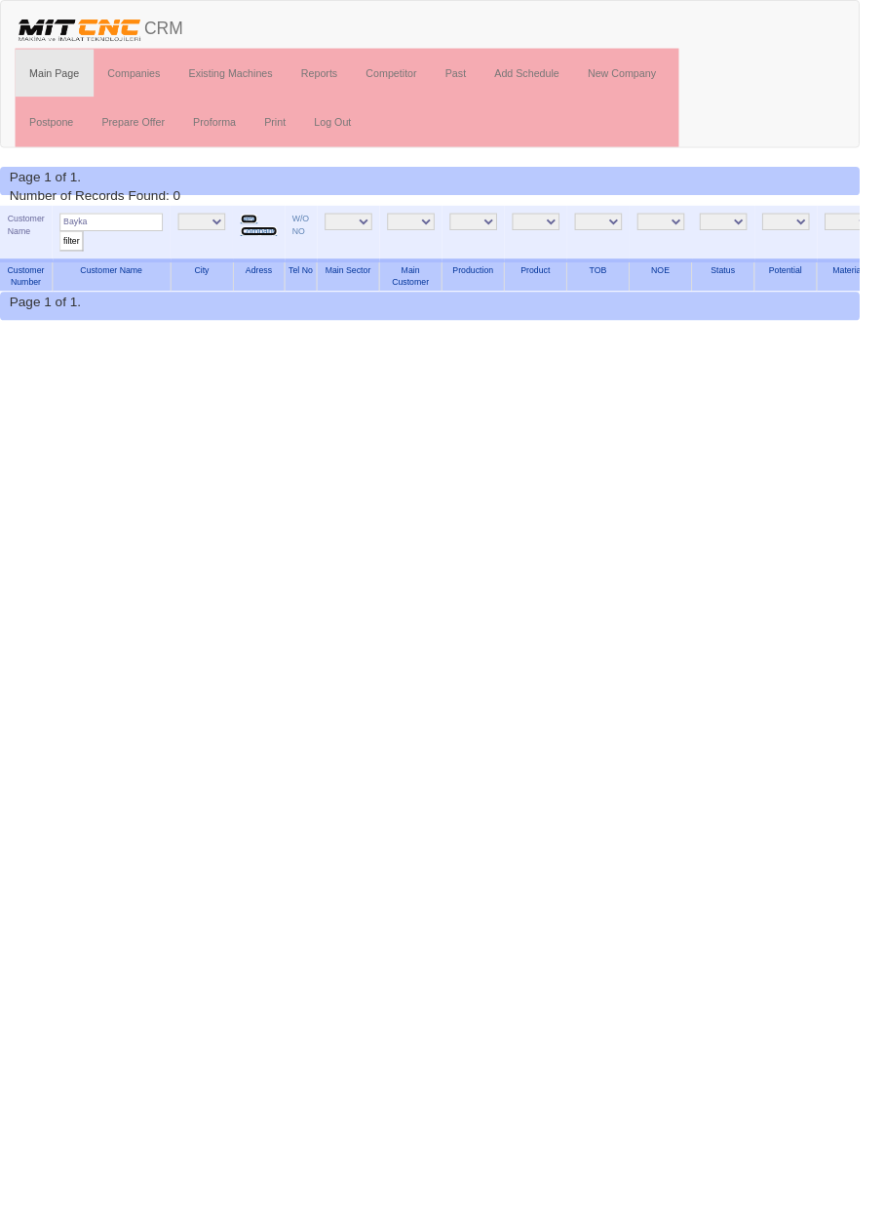
click at [273, 235] on link "New Company" at bounding box center [267, 231] width 38 height 22
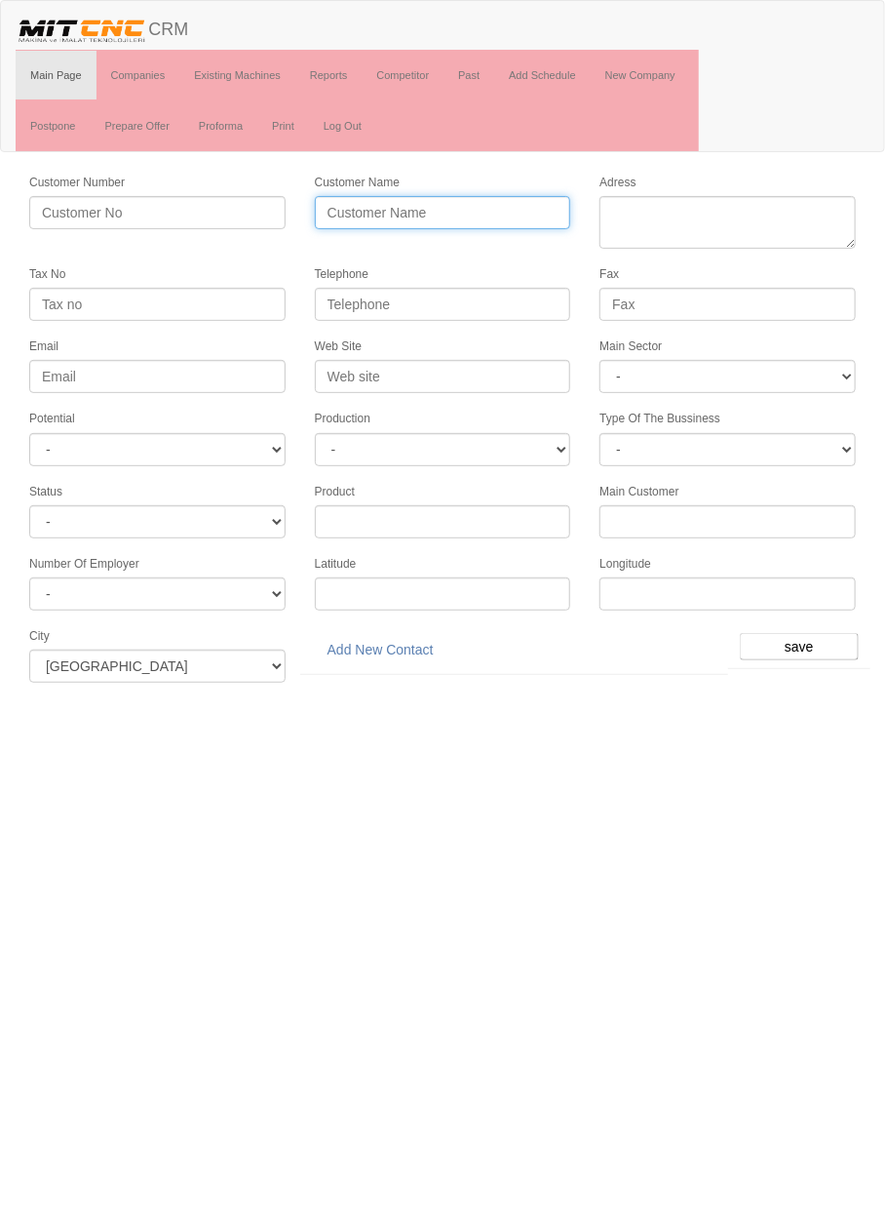
click at [487, 216] on input "Customer Name" at bounding box center [443, 212] width 256 height 33
type input "Y"
click at [508, 211] on input "[PERSON_NAME]" at bounding box center [443, 212] width 256 height 33
type input "[PERSON_NAME] OTOMOTİV"
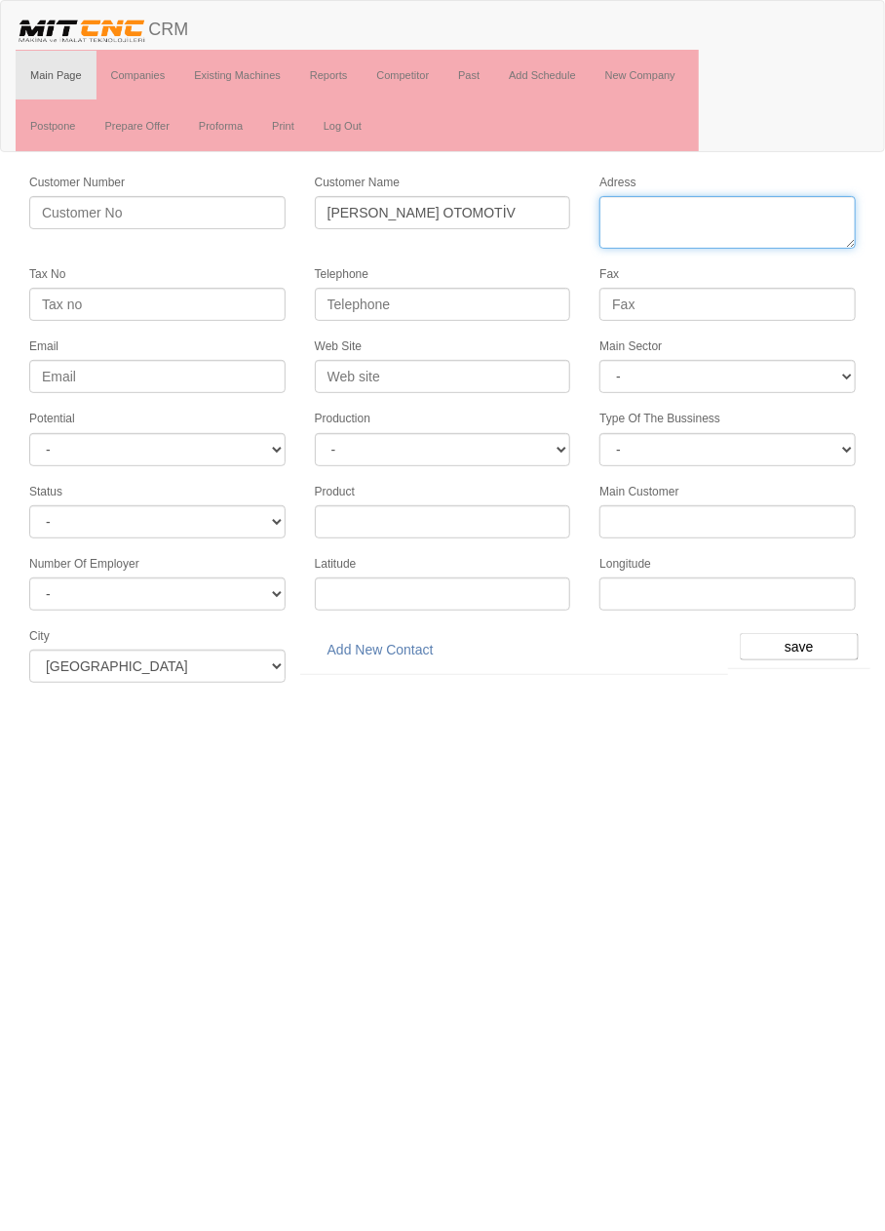
click at [721, 214] on textarea "Adress" at bounding box center [728, 222] width 256 height 53
paste textarea "BÜYÜKKAYACIKOSB MAH. 2. [STREET_ADDRESS]"
type textarea "BÜYÜKKAYACIKOSB MAH. 2. [STREET_ADDRESS]"
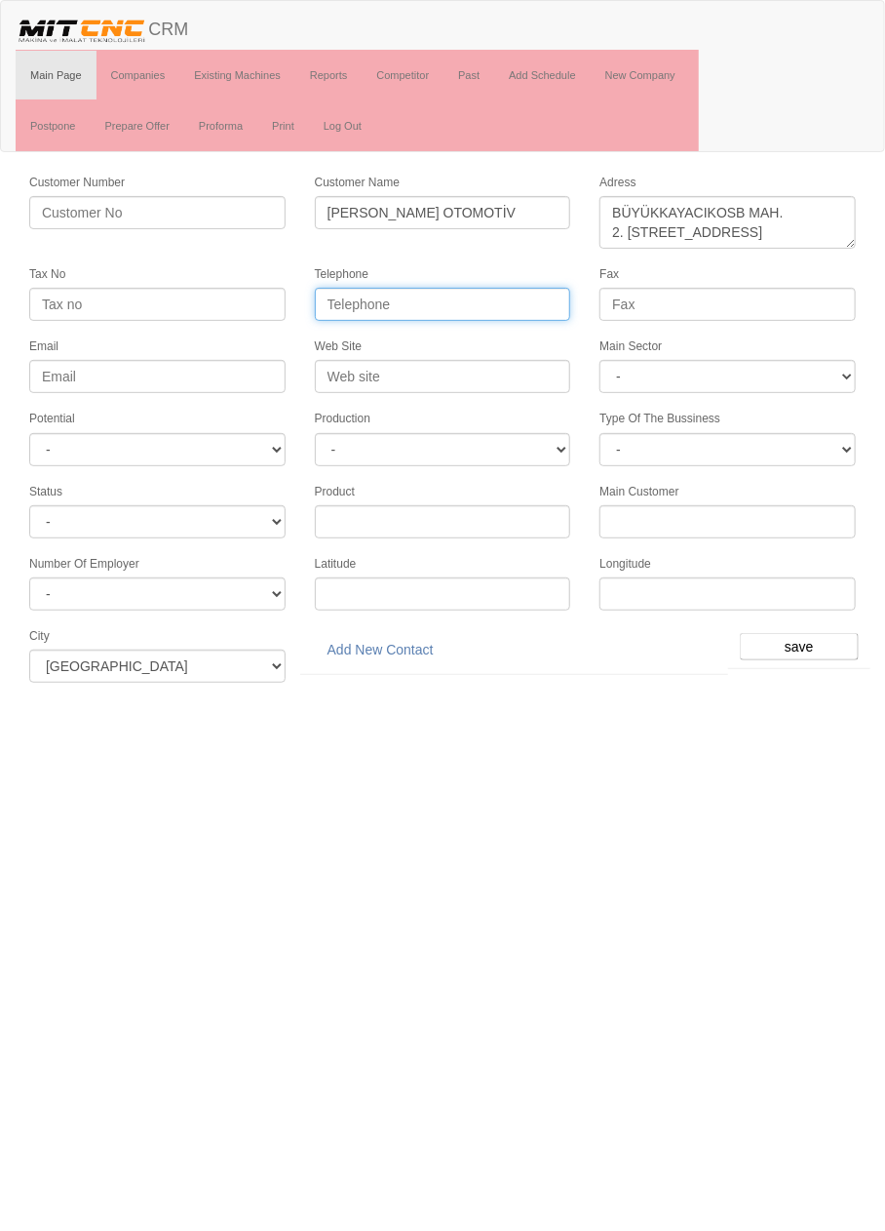
paste input "0 332 239 18 22"
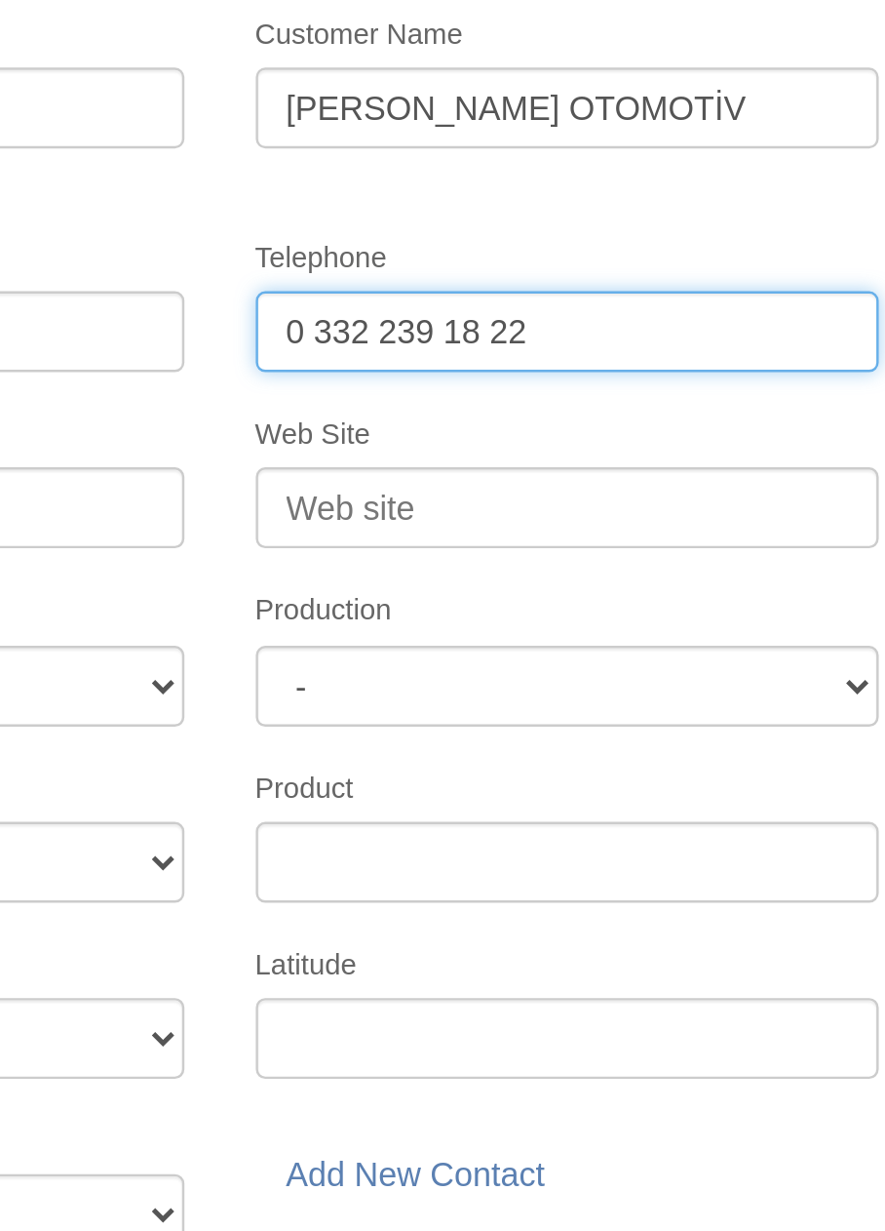
click at [414, 295] on input "0 332 239 18 22" at bounding box center [443, 304] width 256 height 33
click at [419, 299] on input "0 332 239 18 22" at bounding box center [443, 304] width 256 height 33
click at [413, 305] on input "0 332 239 18 22" at bounding box center [443, 304] width 256 height 33
click at [340, 298] on input "0 332 239 1822" at bounding box center [443, 304] width 256 height 33
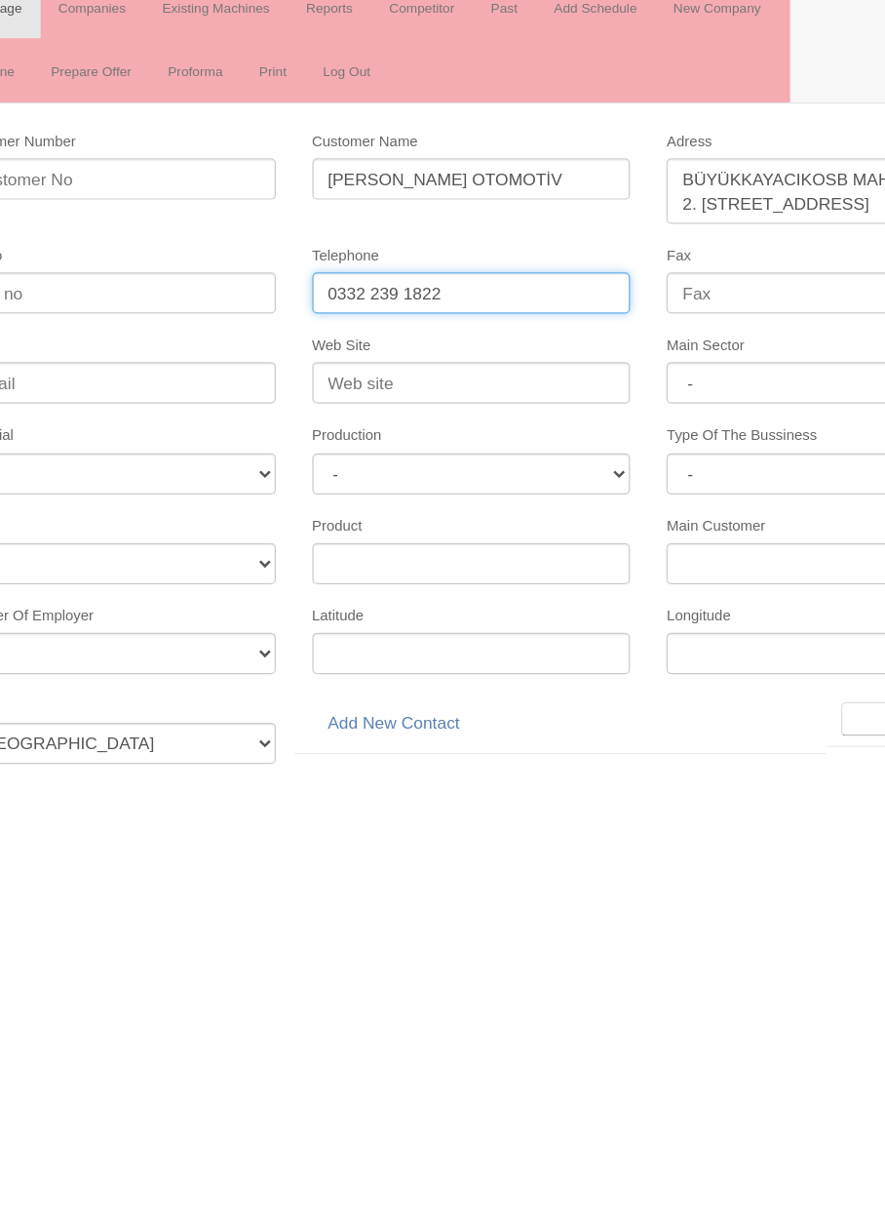
type input "0332 239 1822"
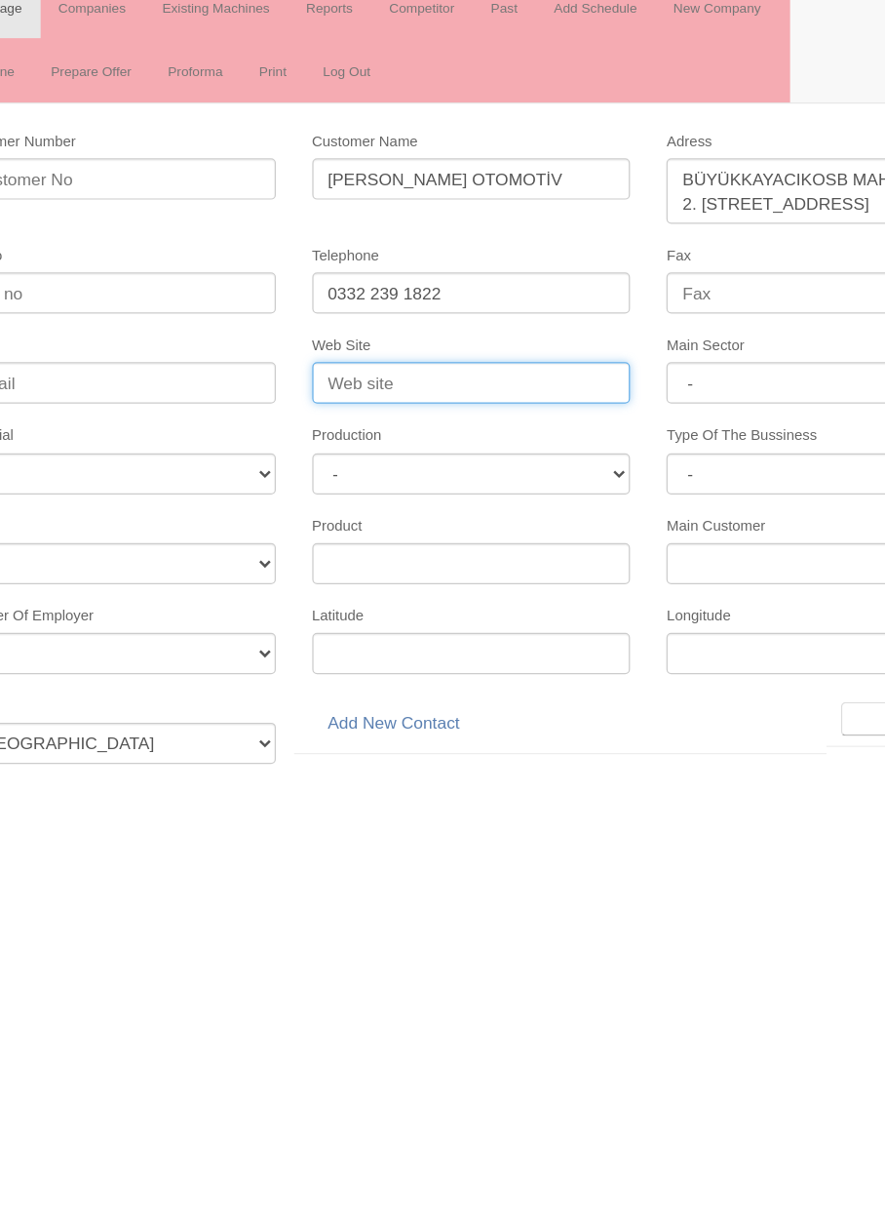
click at [504, 367] on input "Web Site" at bounding box center [443, 376] width 256 height 33
click at [522, 373] on input "www.bayrakdar.com" at bounding box center [443, 376] width 256 height 33
type input "www.bayrakdar.com.tr"
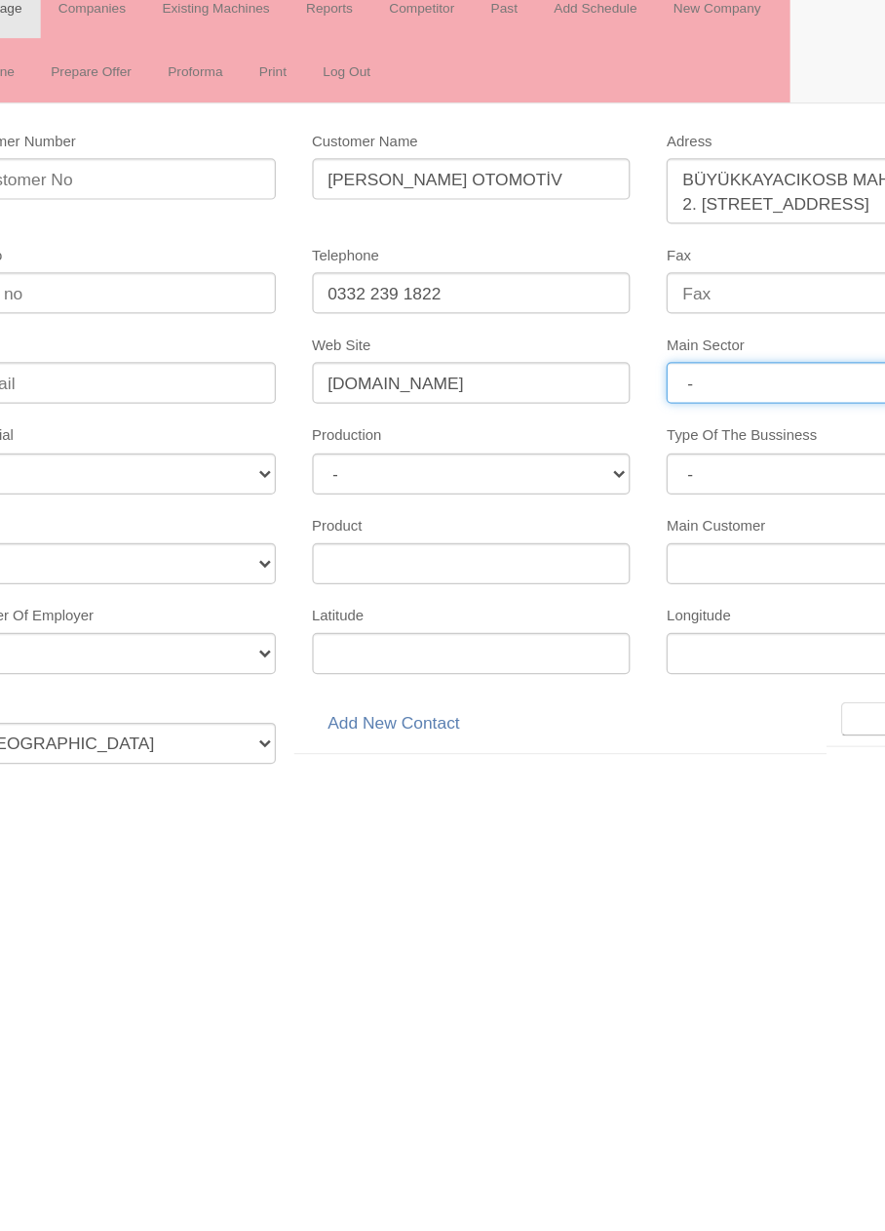
click at [703, 379] on select "- DIE MOLD MACHINERY DEFENCE ELECTRICAL COMPONENTS MEDICAL TOOL MANUFACTURING J…" at bounding box center [728, 376] width 256 height 33
select select "370"
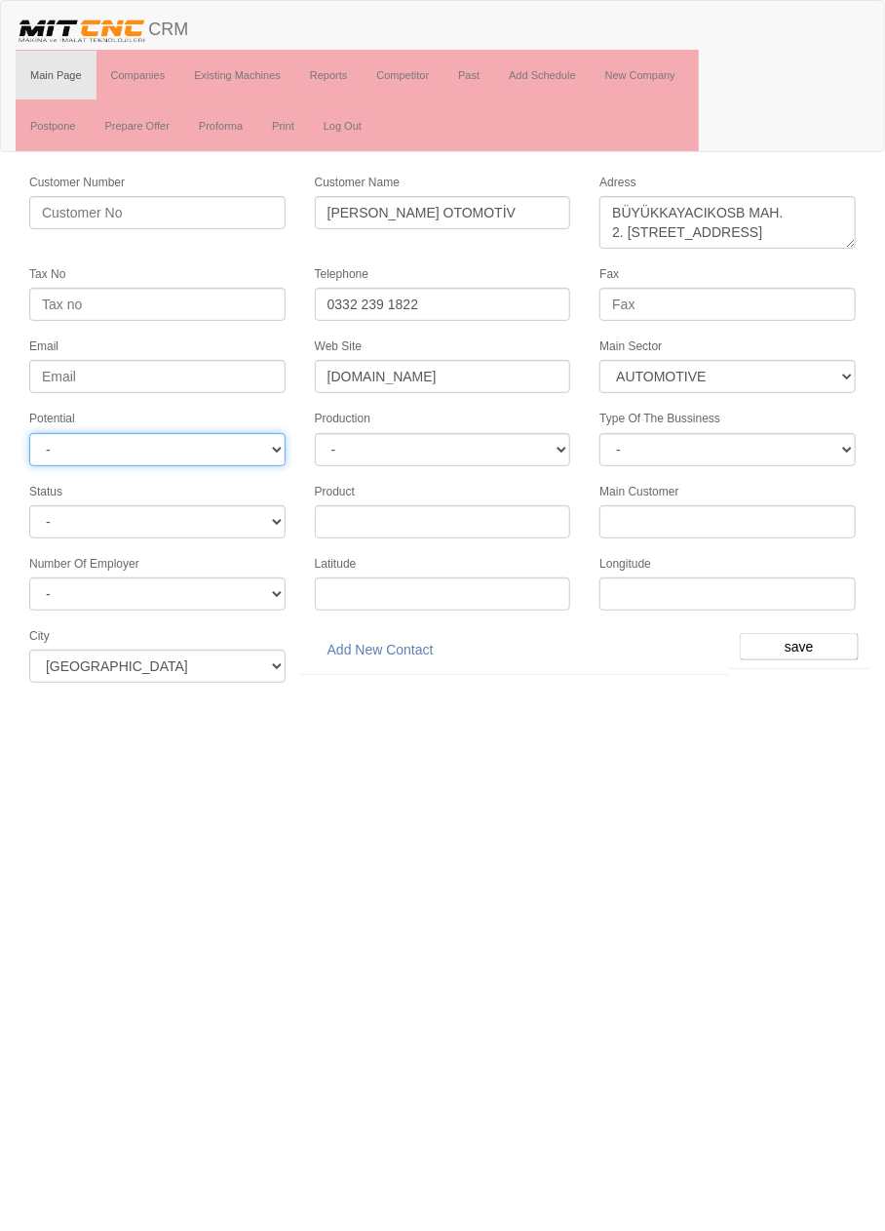
click at [235, 445] on select "- A1 A2 A3 B1 B2 B3 C1 C2 C3" at bounding box center [157, 449] width 256 height 33
select select "6"
click at [833, 633] on input "save" at bounding box center [799, 646] width 119 height 27
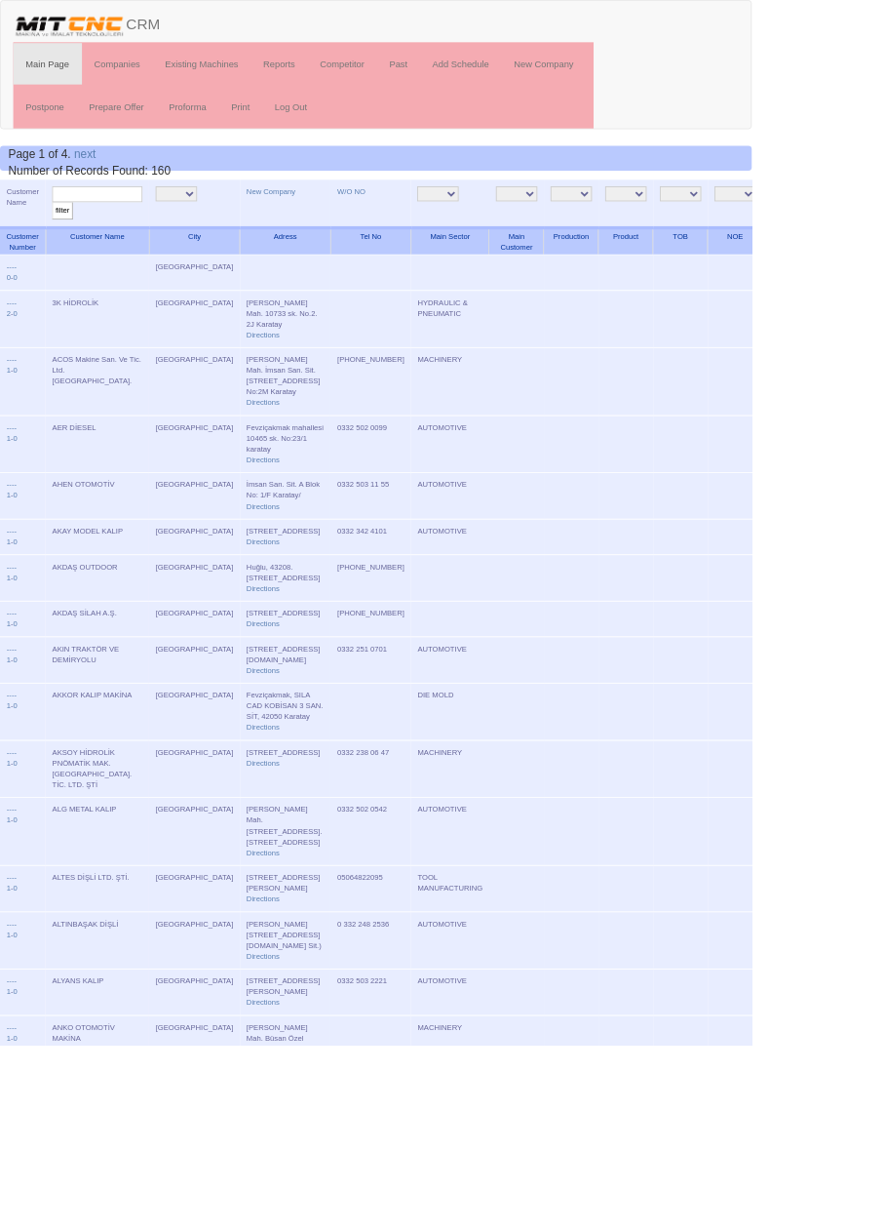
click at [151, 227] on input "text" at bounding box center [114, 228] width 106 height 19
type input "yusuf"
click at [61, 238] on input "filter" at bounding box center [73, 248] width 24 height 20
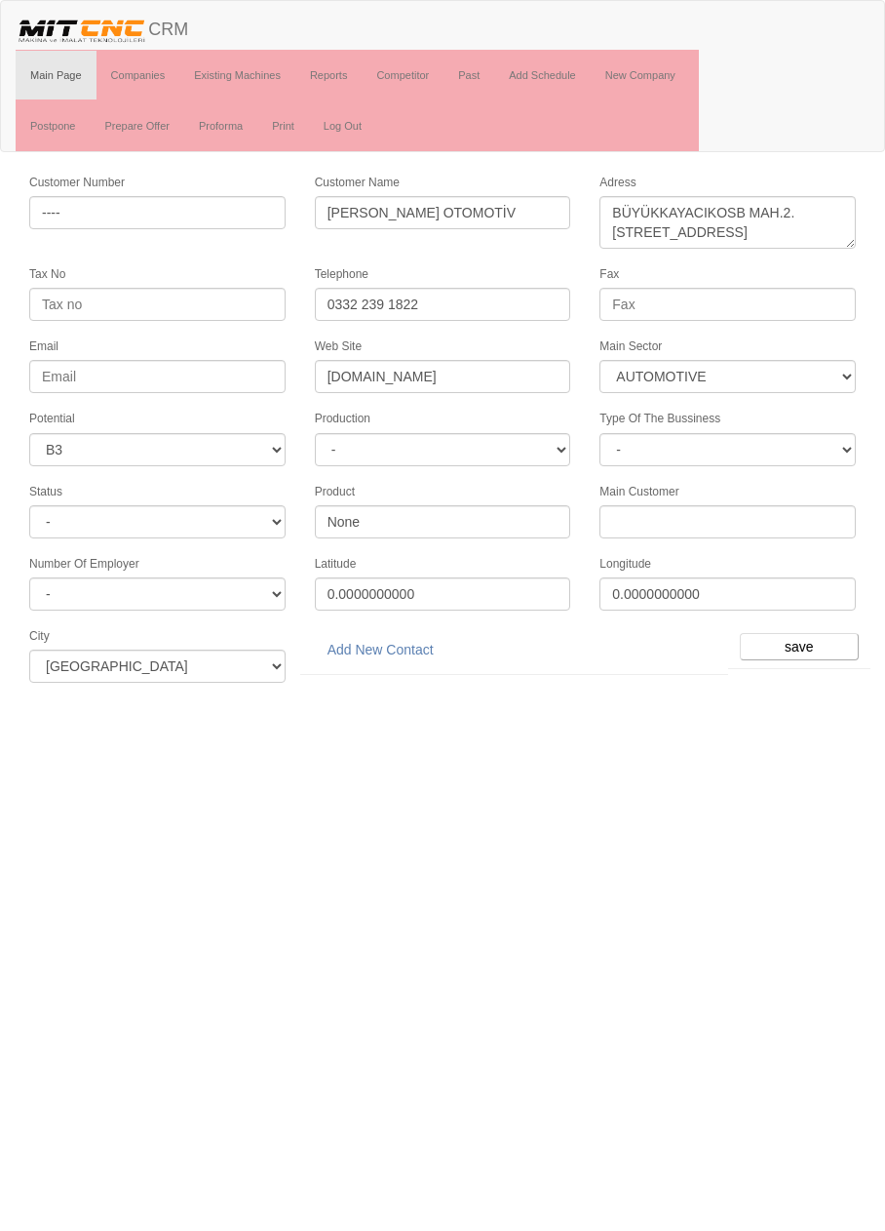
select select "370"
select select "6"
click at [416, 634] on link "Add New Contact" at bounding box center [381, 649] width 132 height 33
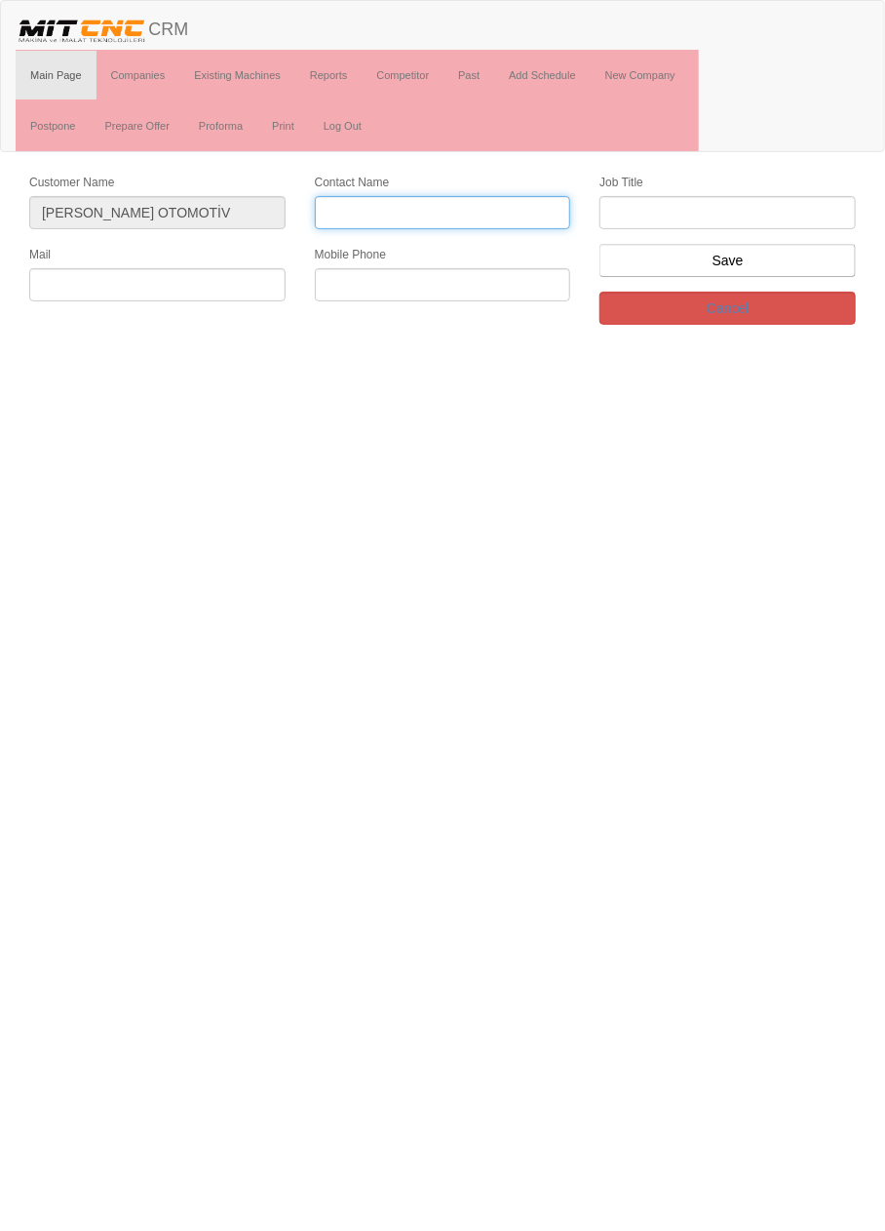
click at [499, 215] on input "Contact Name" at bounding box center [443, 212] width 256 height 33
type input "Mehmet bayrakdar"
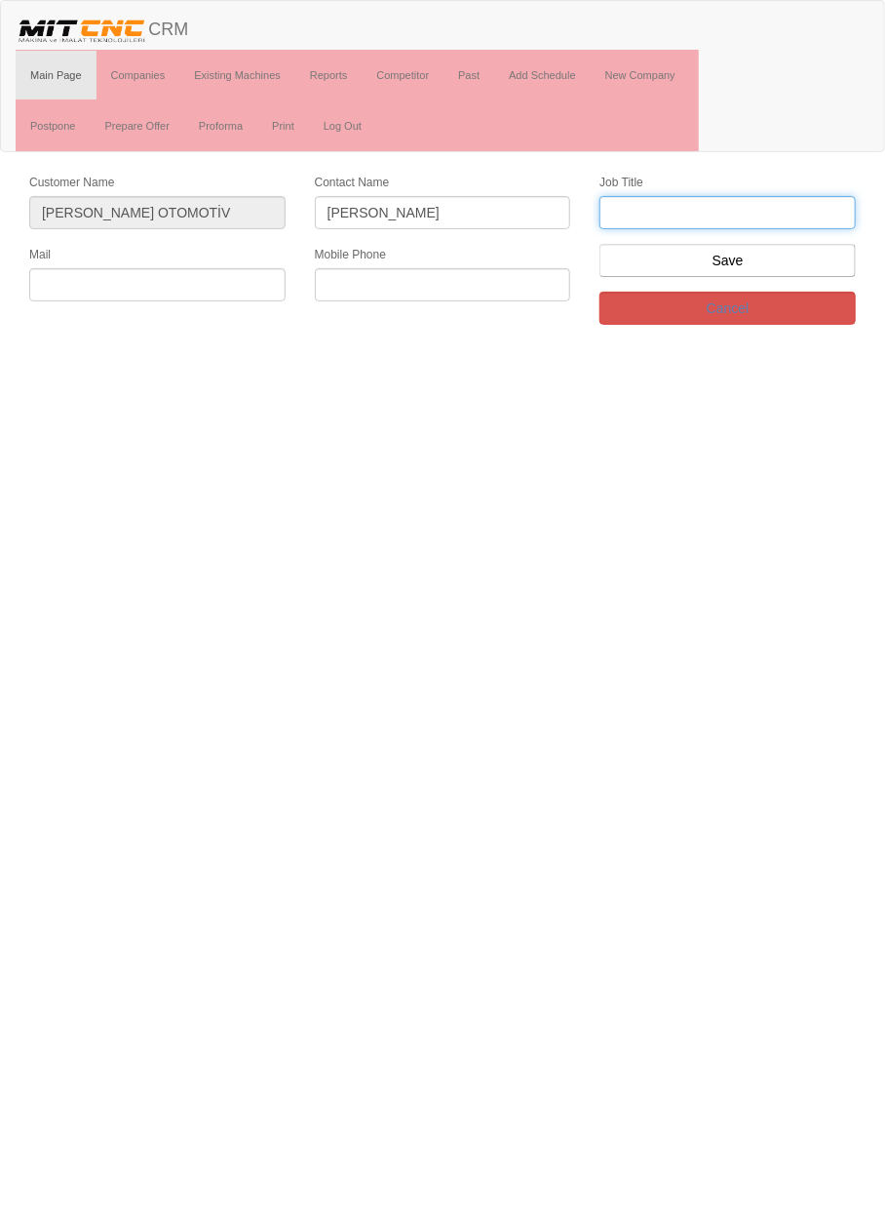
click at [763, 214] on input "text" at bounding box center [728, 212] width 256 height 33
type input "genel müdür"
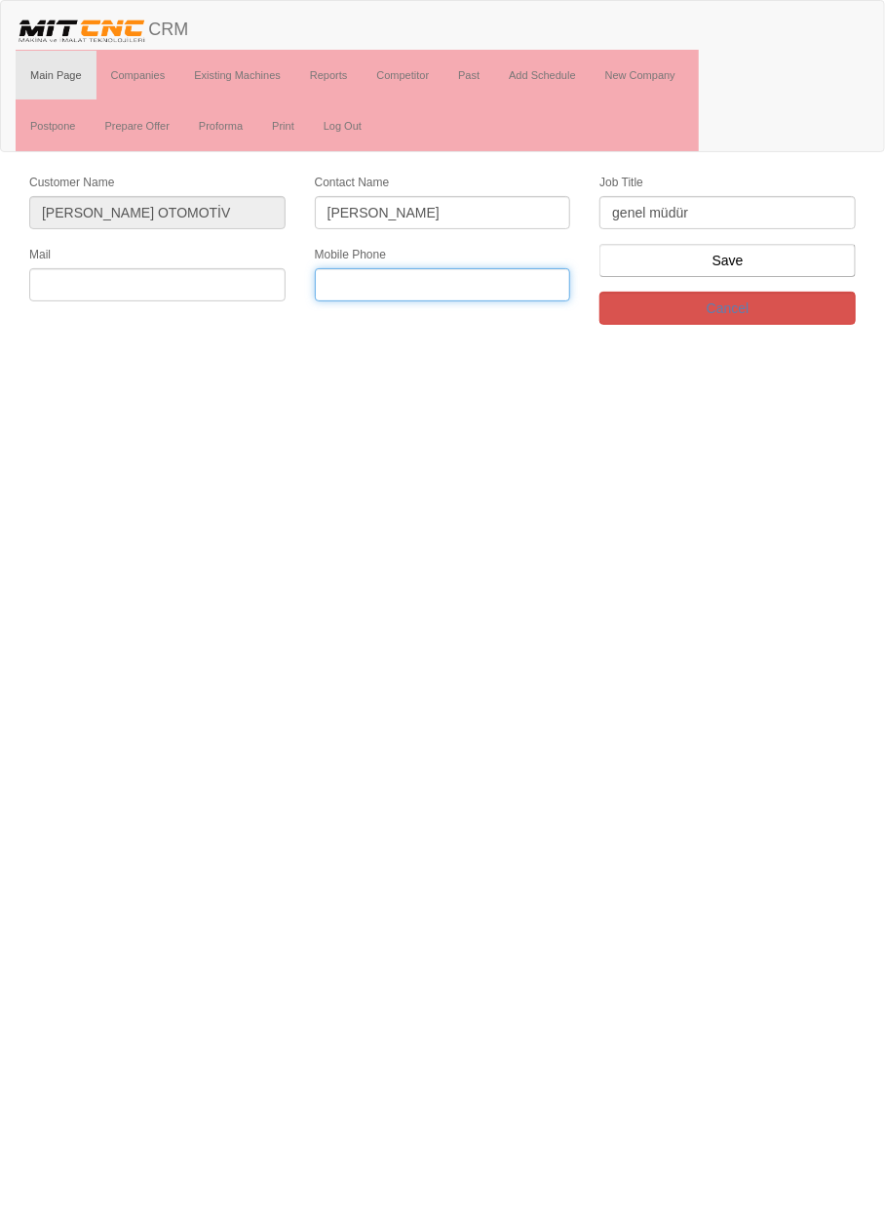
paste input "90 (507) 622 69 01"
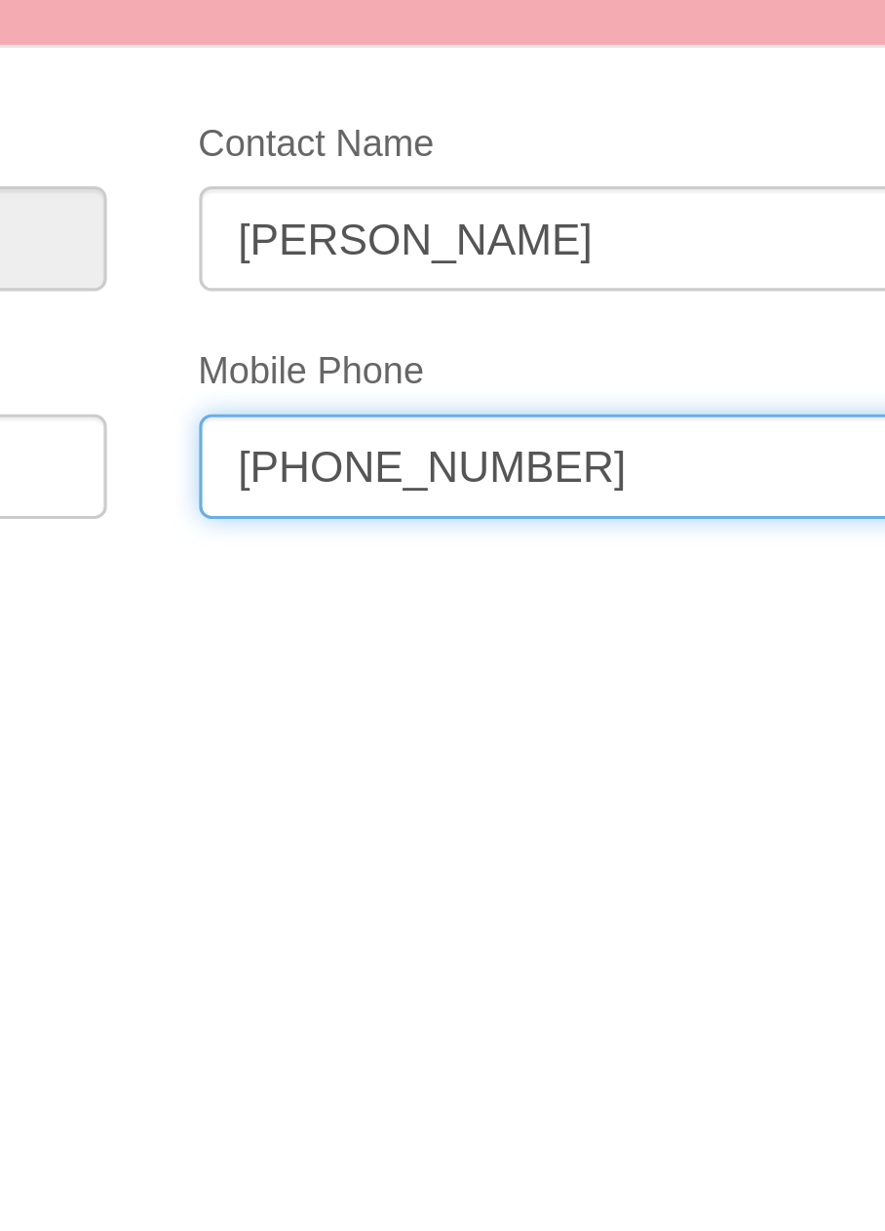
click at [423, 284] on input "90 (507) 622 69 01" at bounding box center [443, 284] width 256 height 33
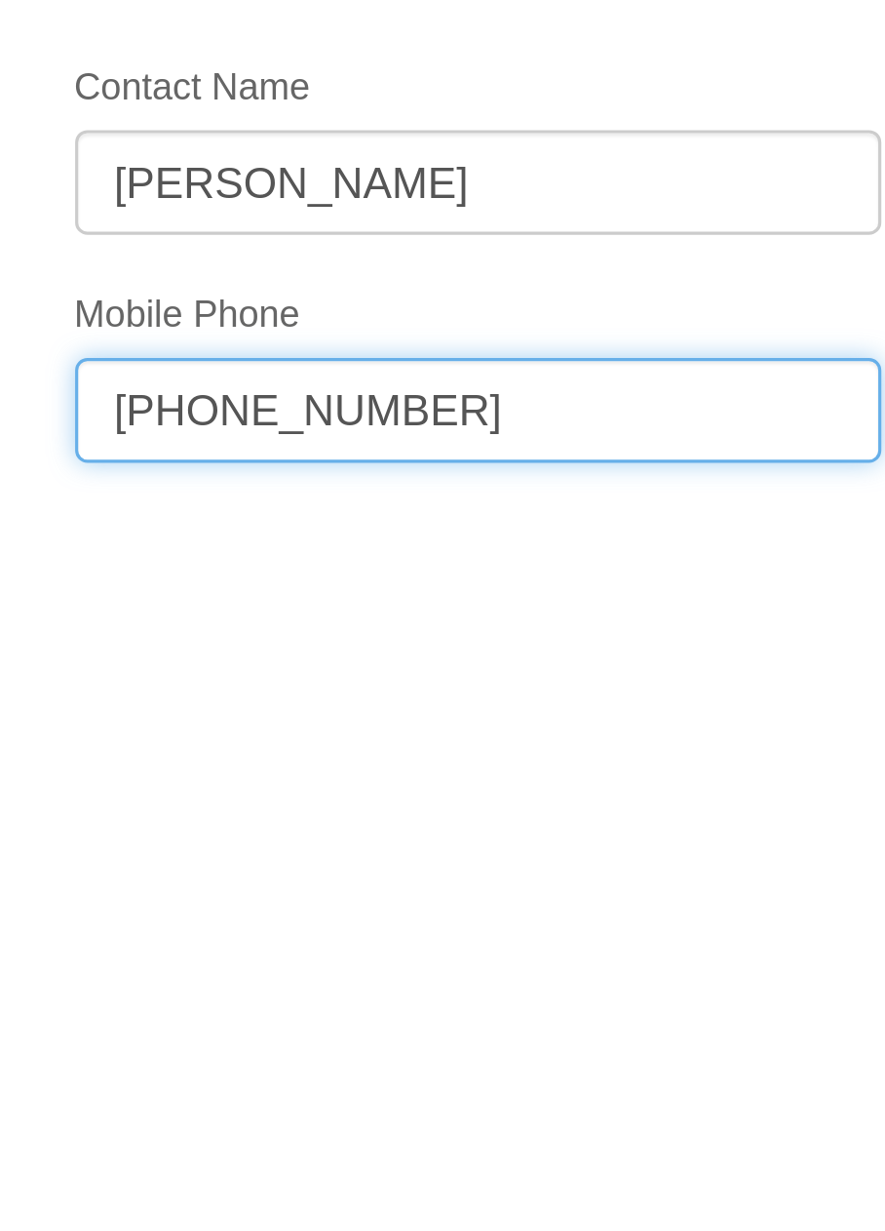
click at [426, 286] on input "90 (507) 622 69 01" at bounding box center [443, 284] width 256 height 33
click at [434, 285] on input "90 (507) 622 69 01" at bounding box center [443, 284] width 256 height 33
click at [427, 285] on input "90 (507) 622 69 01" at bounding box center [443, 284] width 256 height 33
click at [383, 284] on input "90 (507) 622 6901" at bounding box center [443, 284] width 256 height 33
click at [351, 284] on input "90 (507 622 6901" at bounding box center [443, 284] width 256 height 33
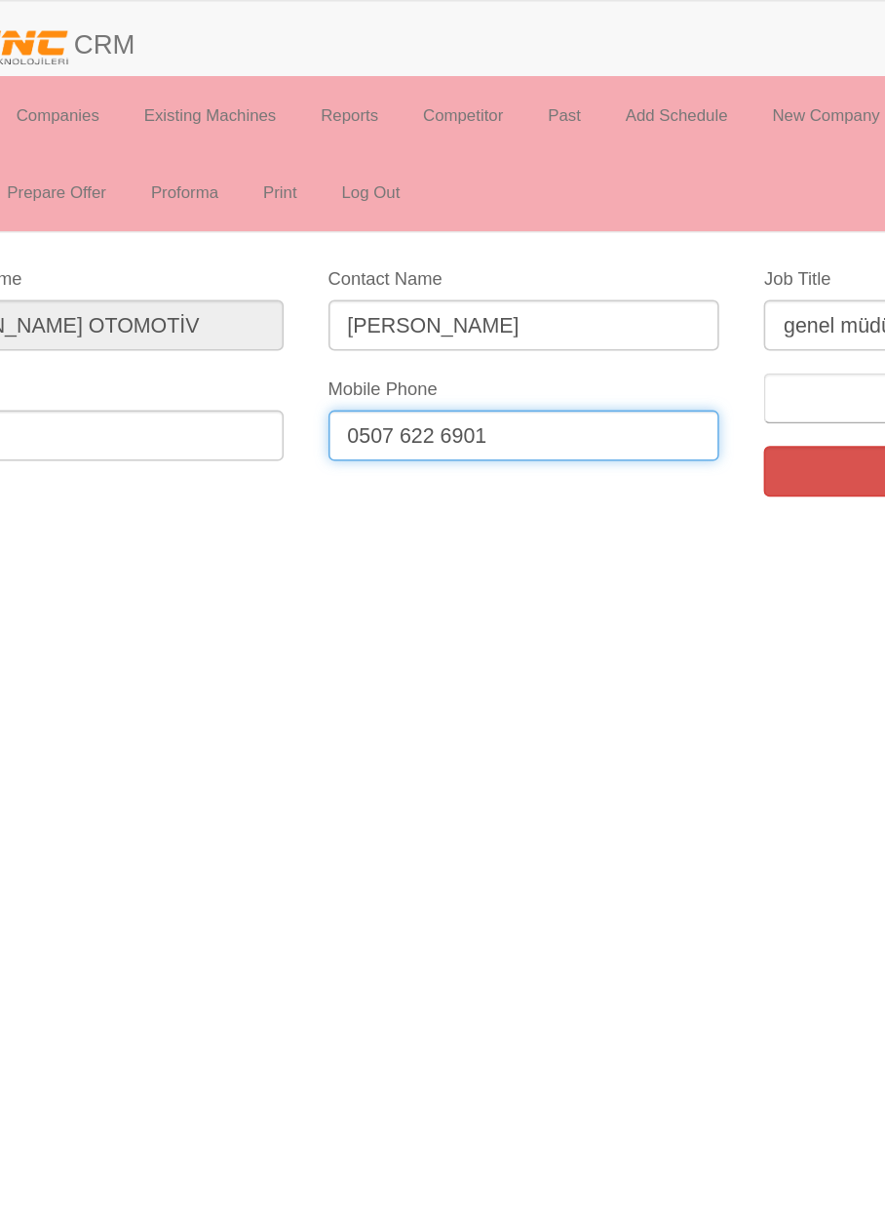
type input "0507 622 6901"
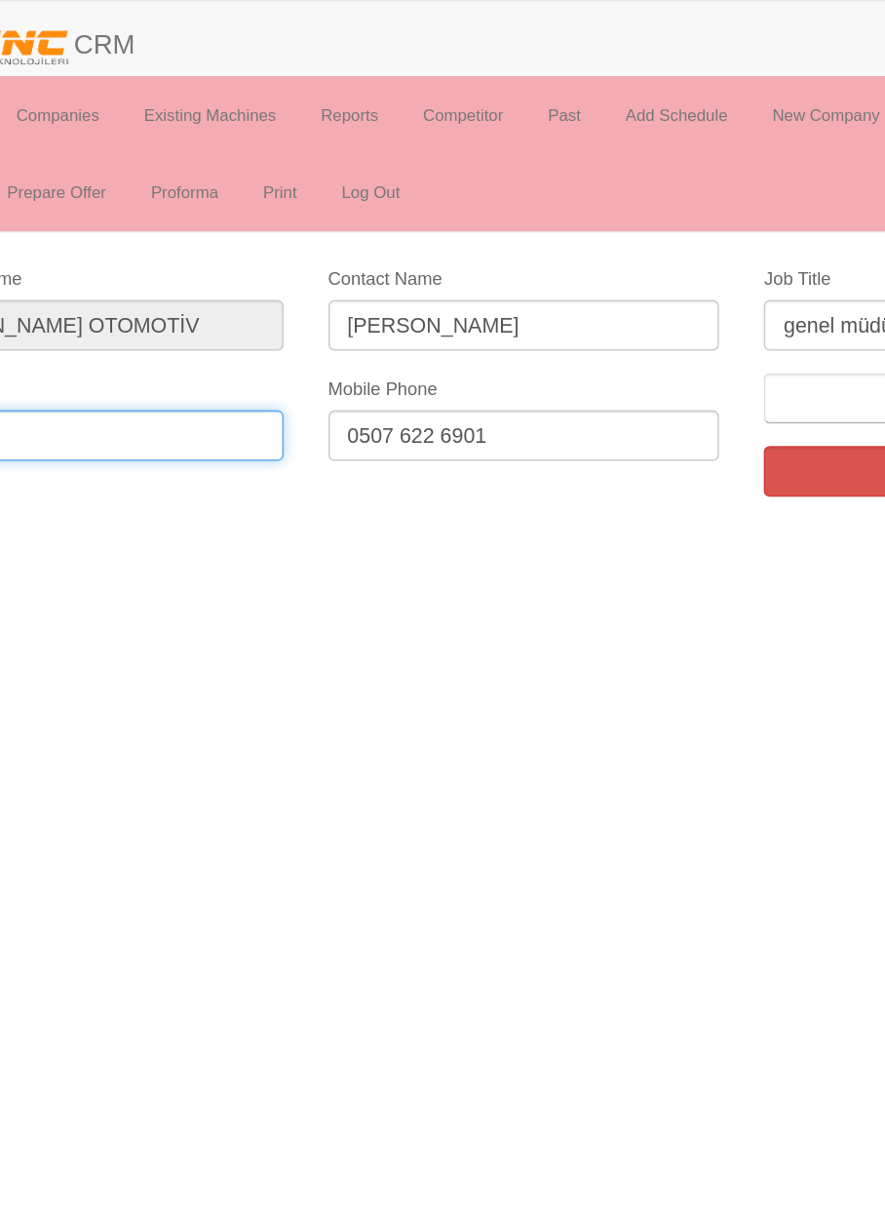
click at [247, 273] on input "text" at bounding box center [157, 284] width 256 height 33
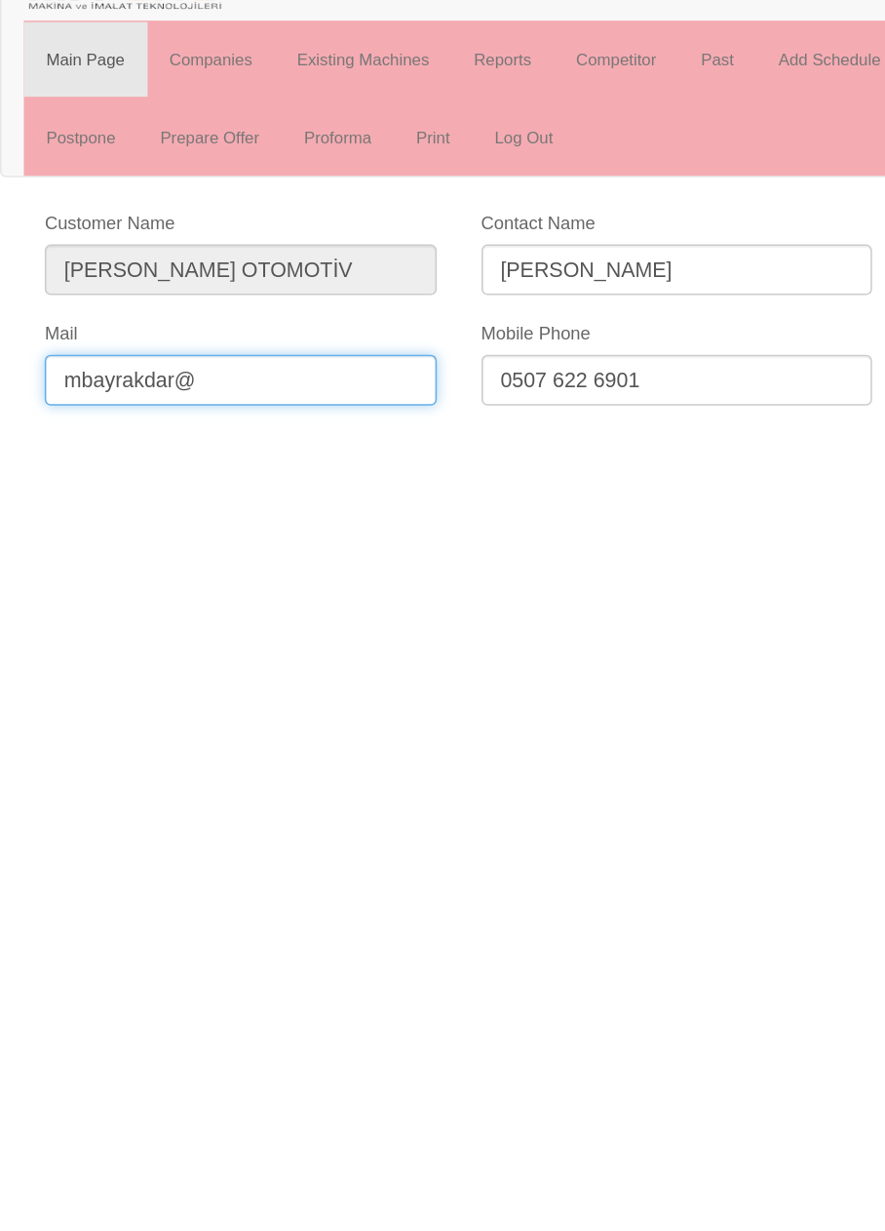
click at [222, 281] on input "mbayrakdar@" at bounding box center [157, 284] width 256 height 33
click at [261, 278] on input "mbayrakdar@bayrakdar.com" at bounding box center [157, 284] width 256 height 33
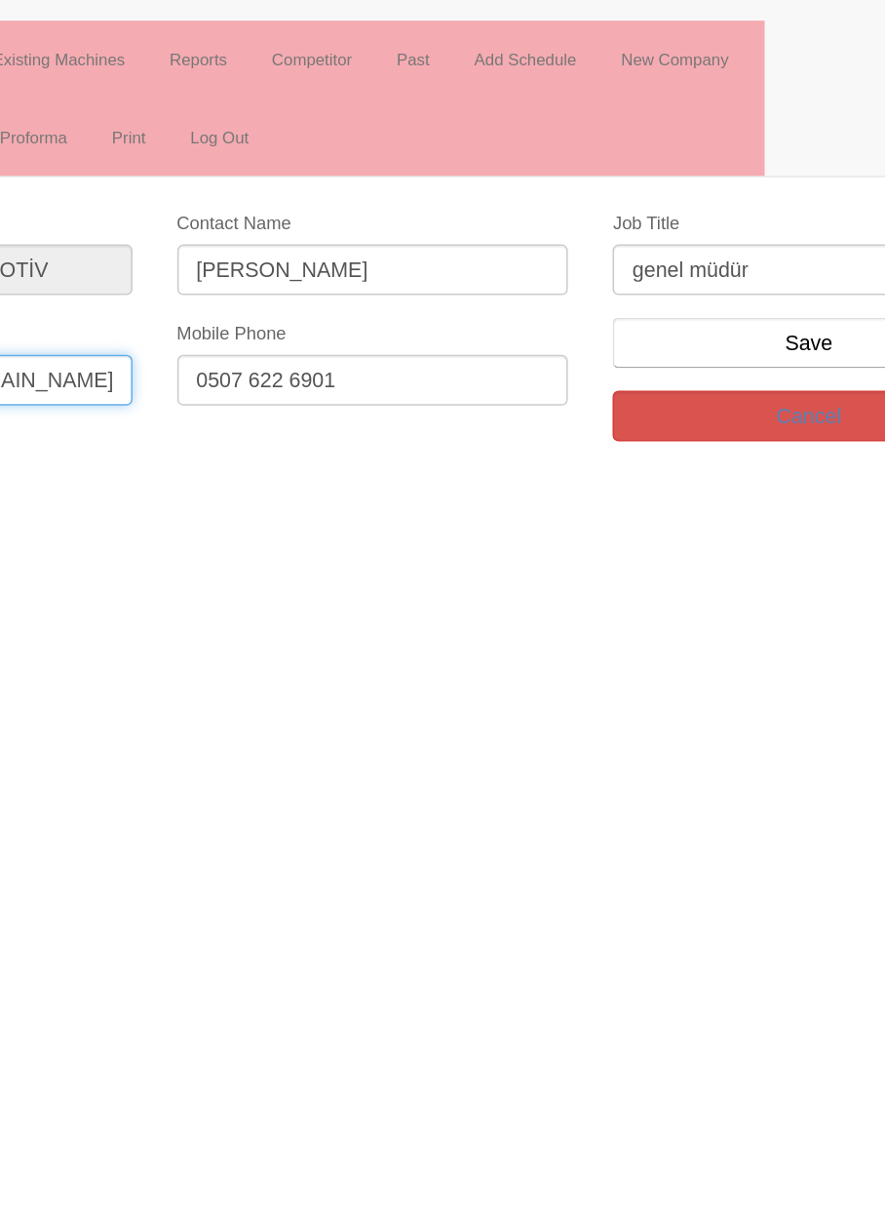
type input "mbayrakdar@bayrakdar.com.tr"
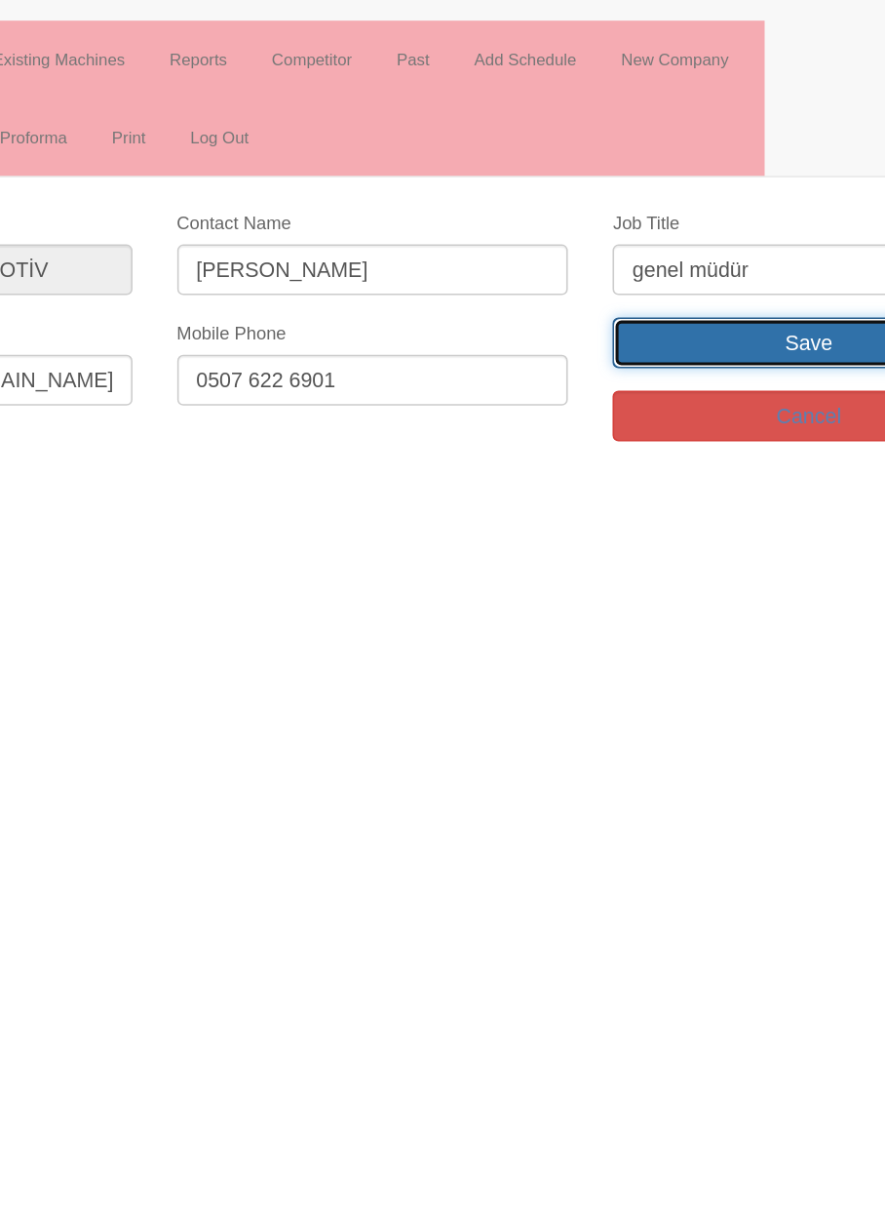
click at [742, 256] on input "Save" at bounding box center [728, 260] width 256 height 33
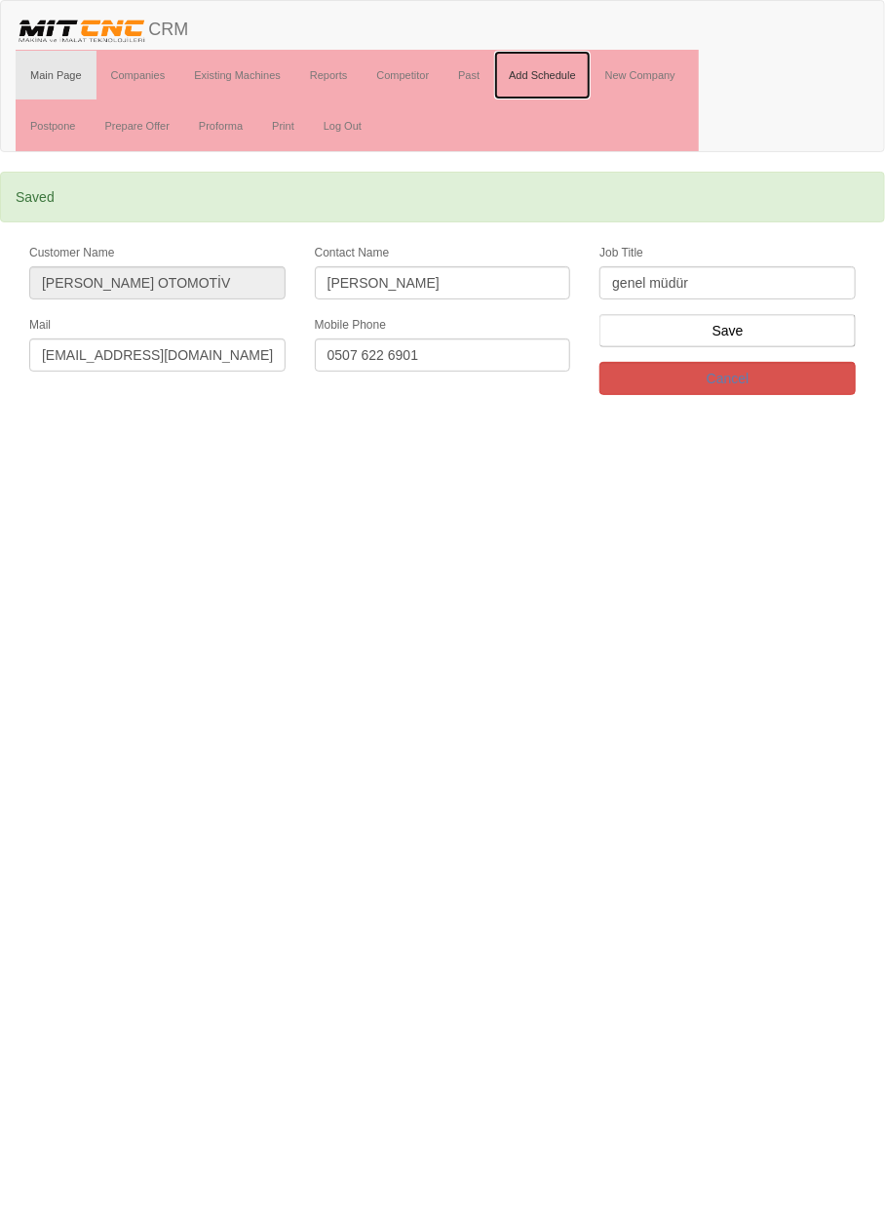
click at [557, 79] on link "Add Schedule" at bounding box center [542, 75] width 97 height 49
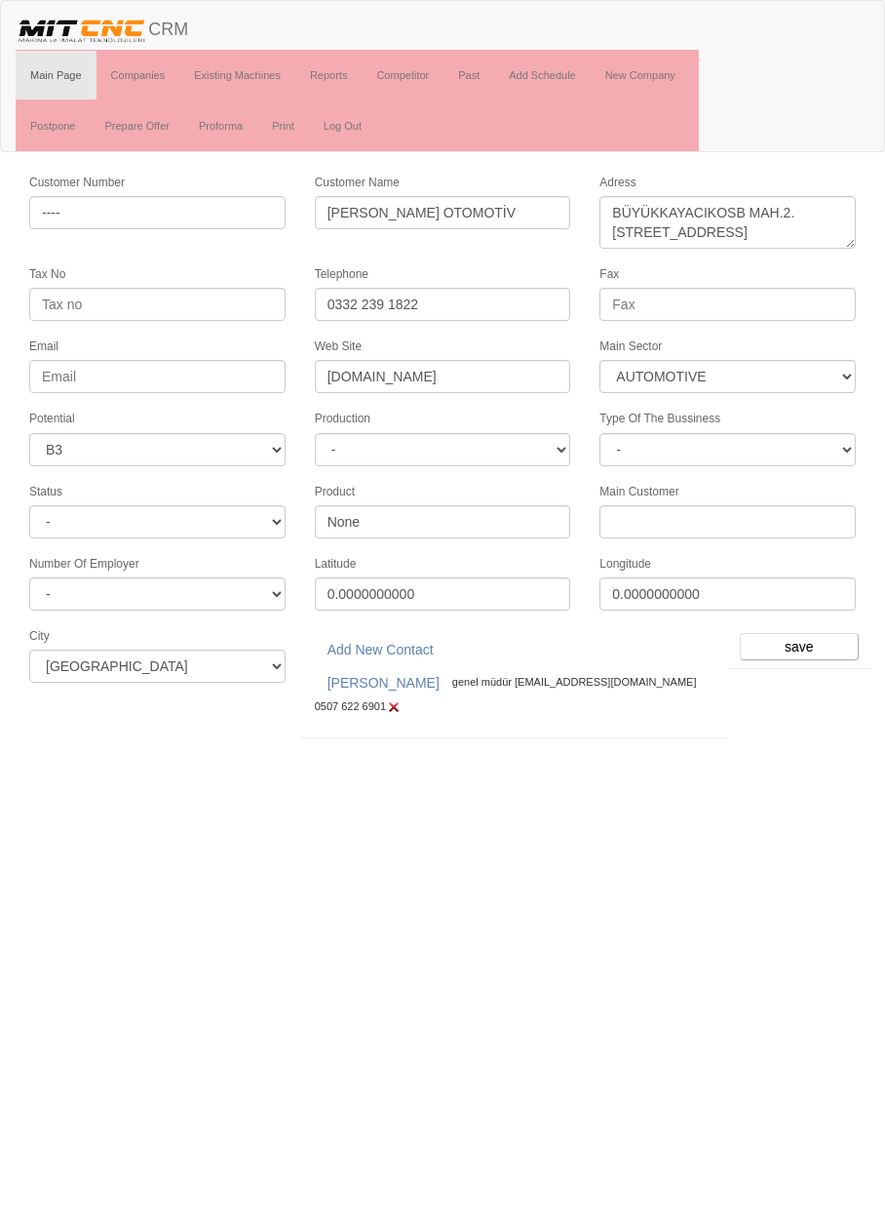
select select "370"
select select "6"
click at [806, 635] on input "save" at bounding box center [799, 646] width 119 height 27
